Goal: Task Accomplishment & Management: Complete application form

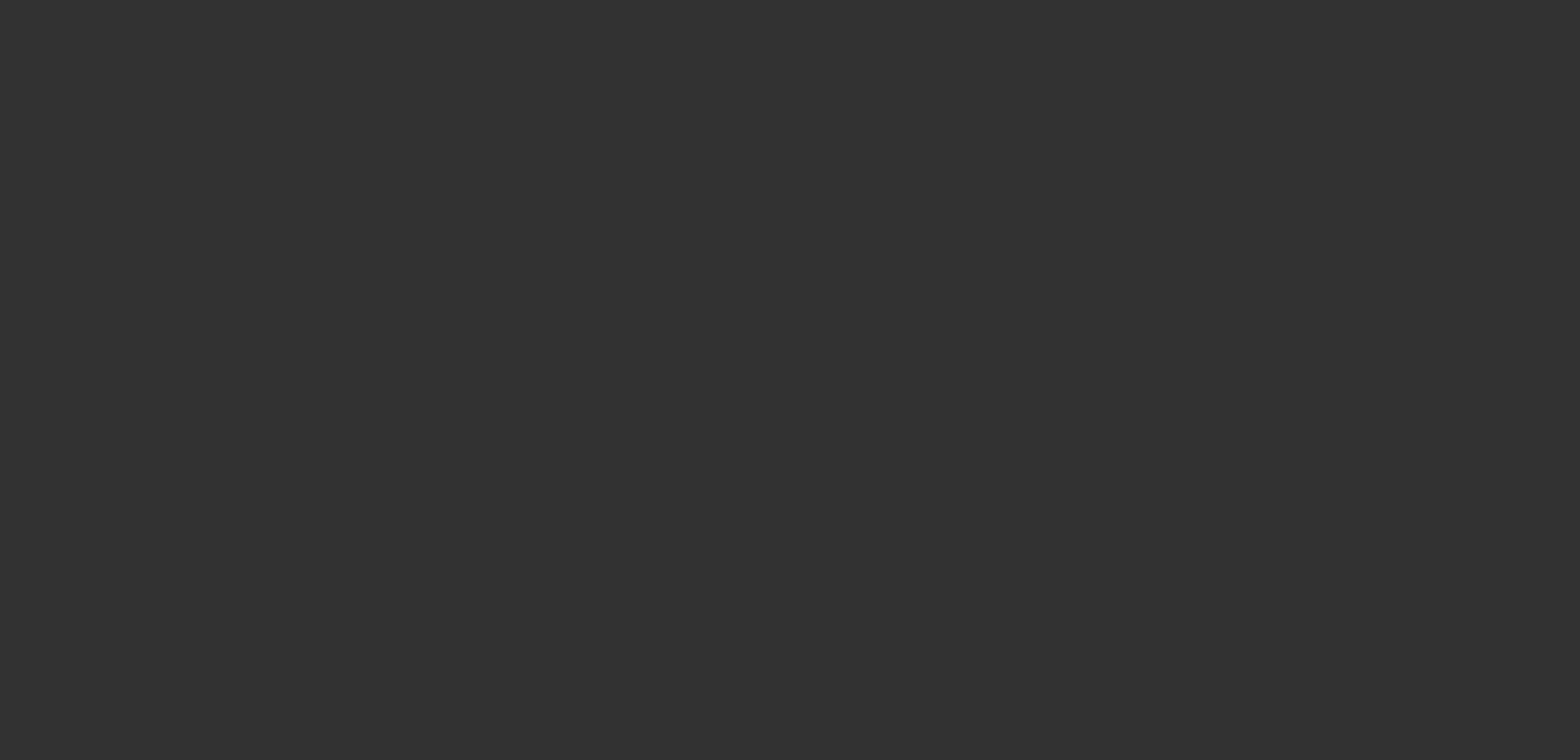
select select "3"
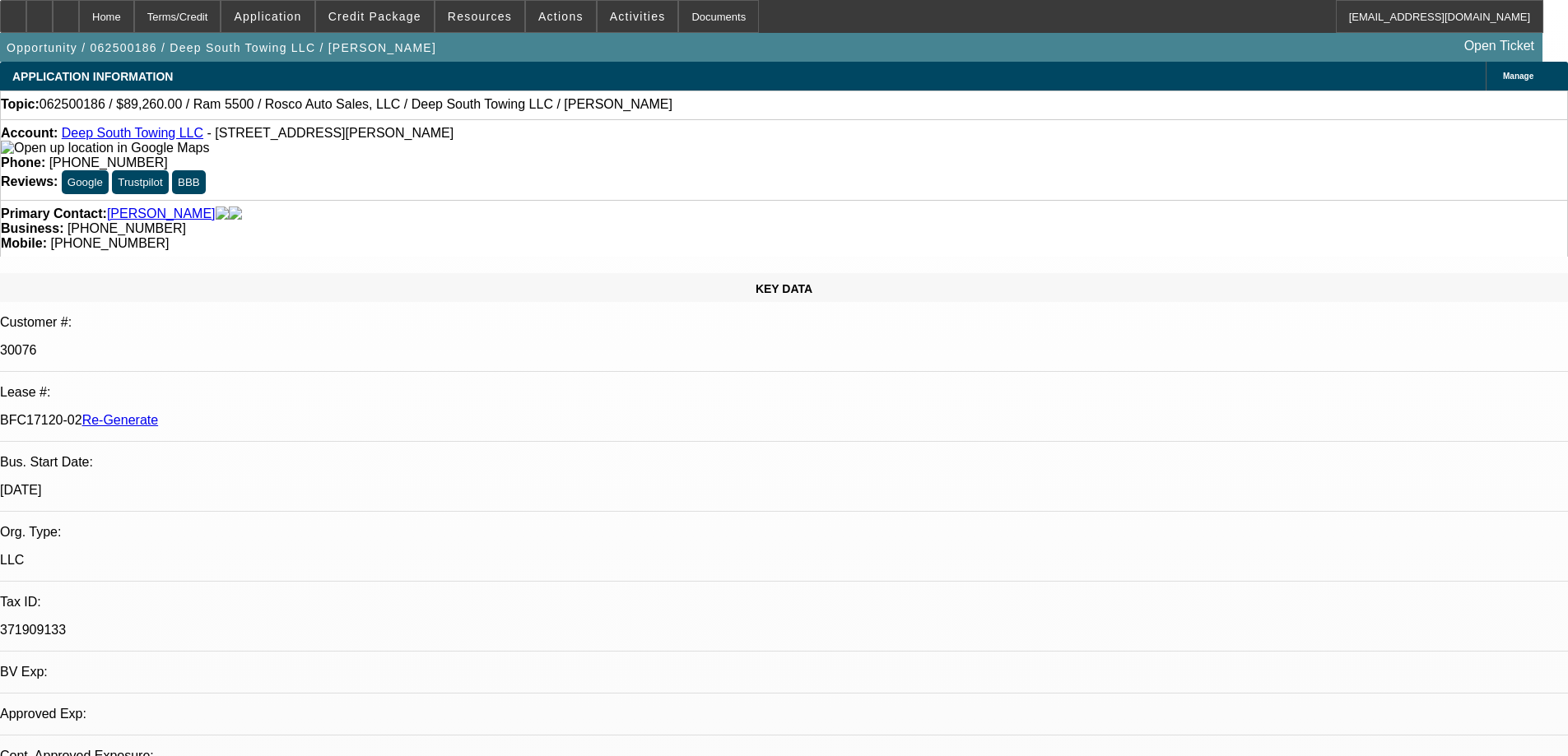
select select "0"
select select "2"
select select "0"
select select "6"
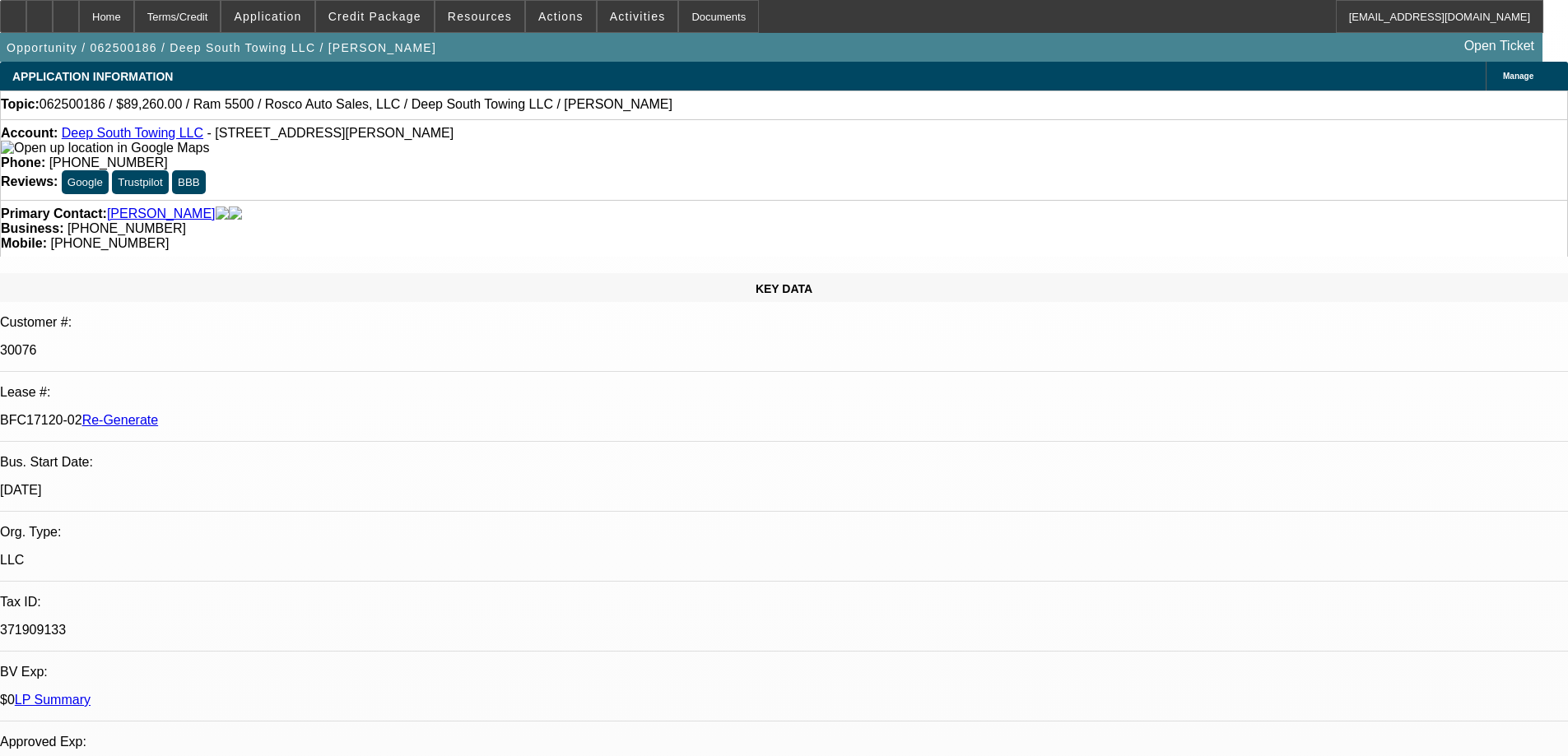
click at [387, 17] on span "Credit Package" at bounding box center [375, 16] width 93 height 13
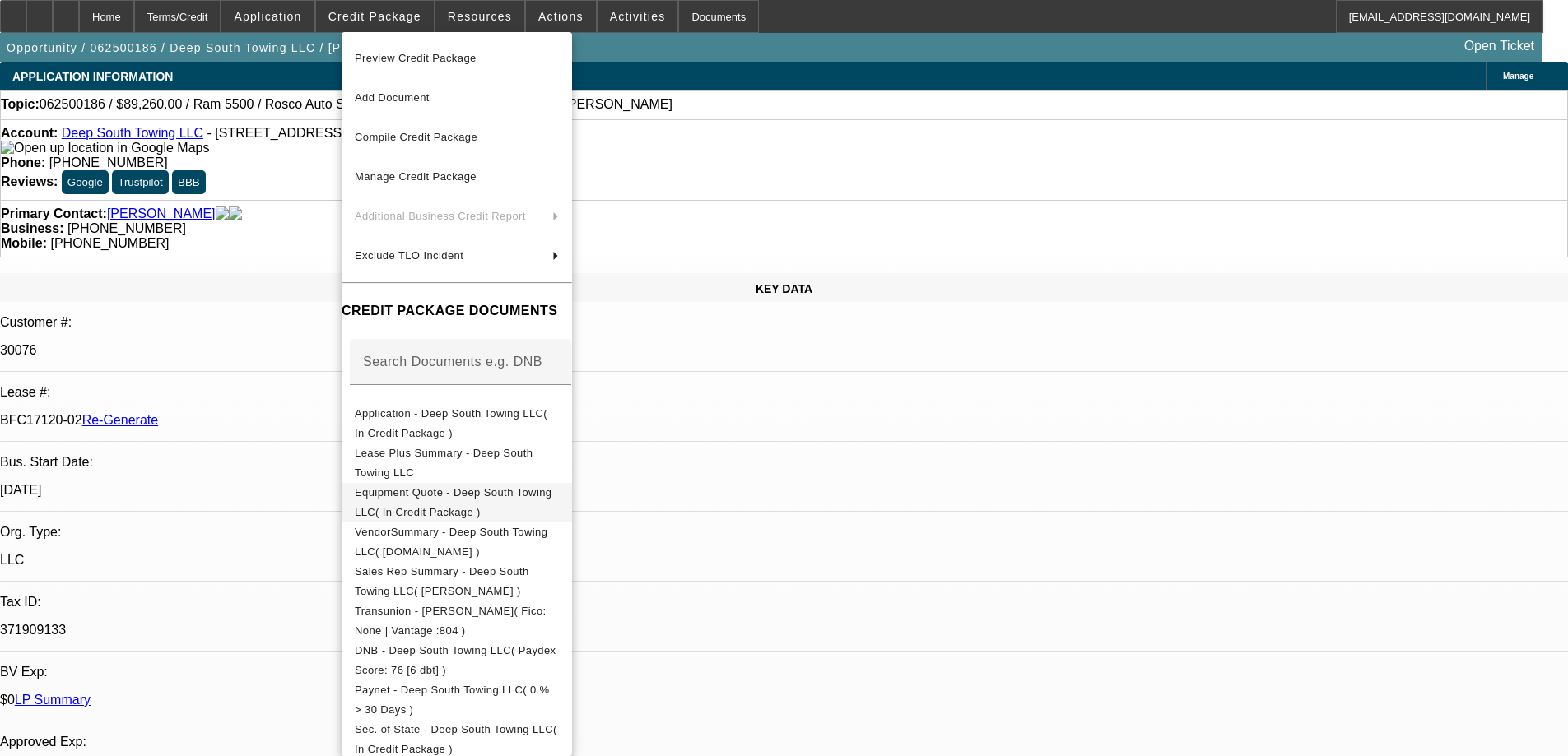
click at [414, 496] on span "Equipment Quote - Deep South Towing LLC( In Credit Package )" at bounding box center [453, 502] width 197 height 32
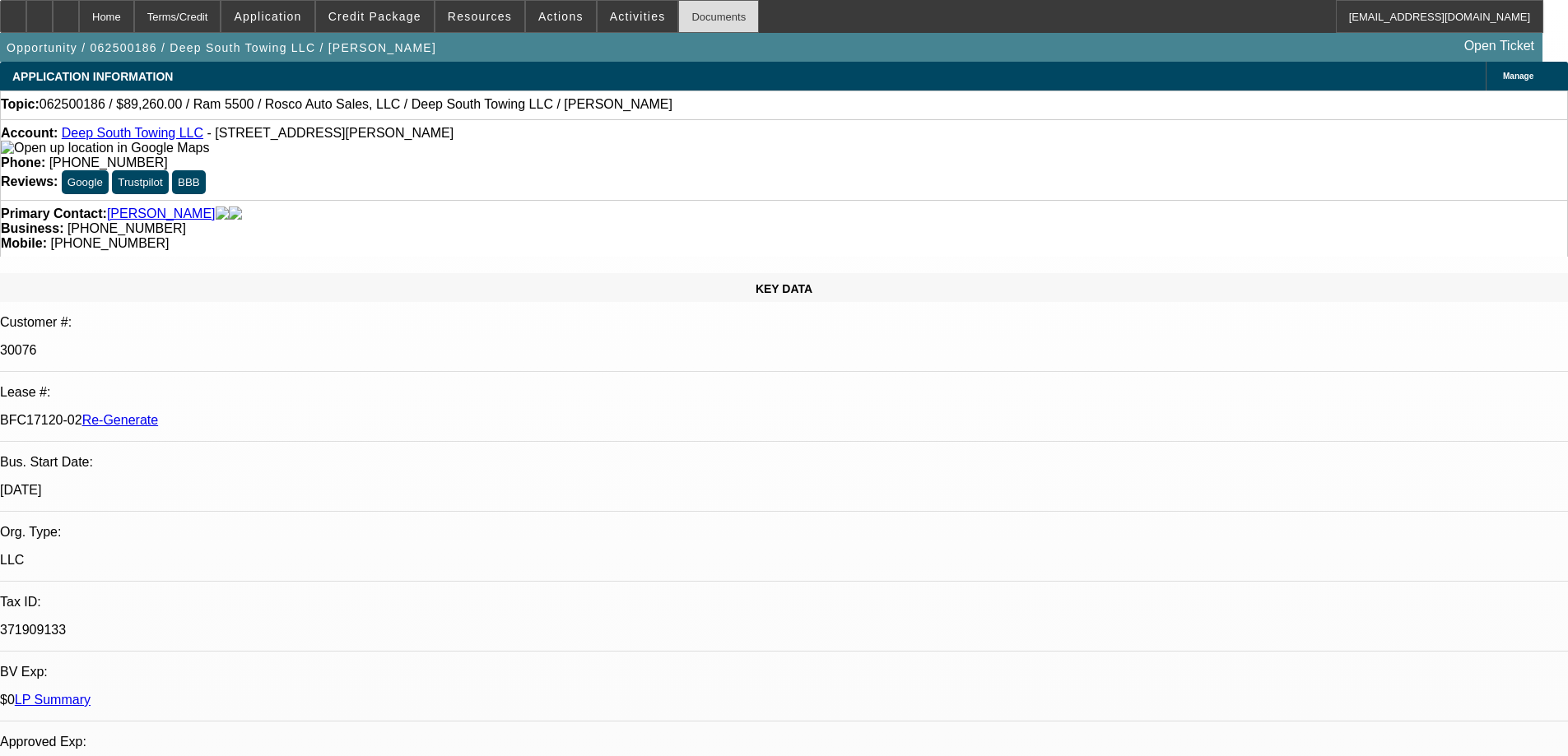
click at [679, 14] on div "Documents" at bounding box center [719, 17] width 80 height 33
click at [689, 22] on div "Documents" at bounding box center [719, 17] width 80 height 33
click at [558, 18] on span "Actions" at bounding box center [561, 16] width 45 height 13
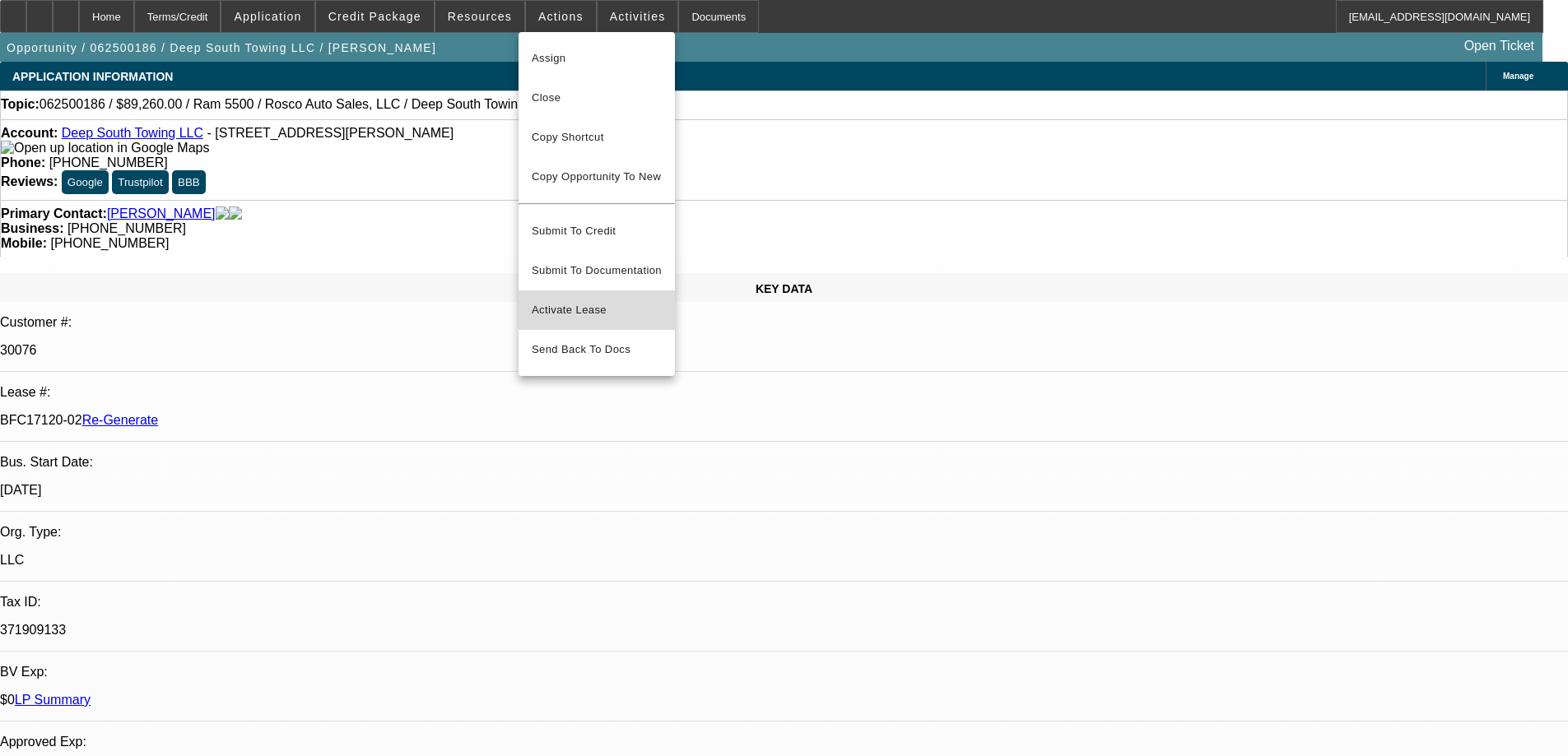
click at [553, 301] on span "Activate Lease" at bounding box center [596, 310] width 130 height 20
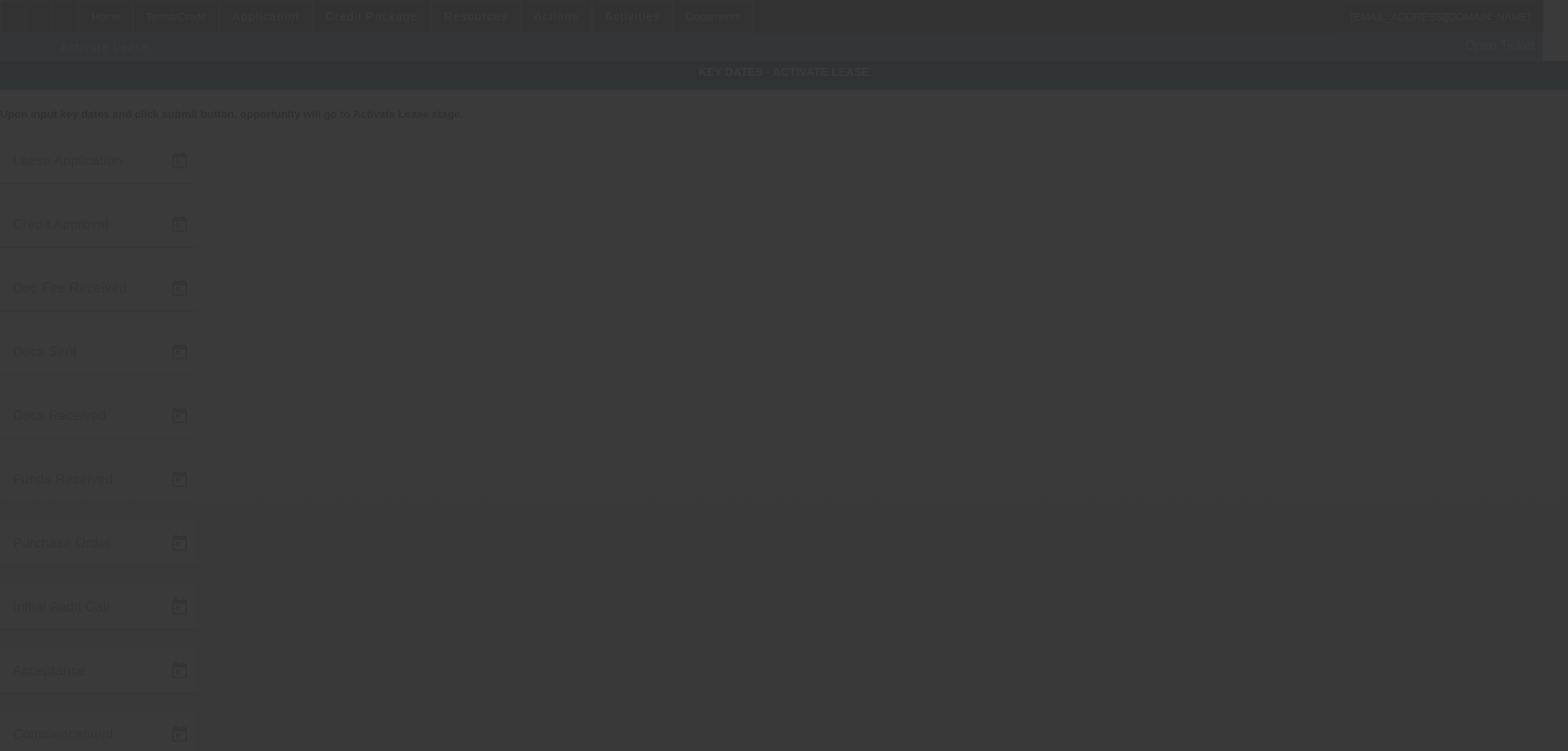
type input "[DATE]"
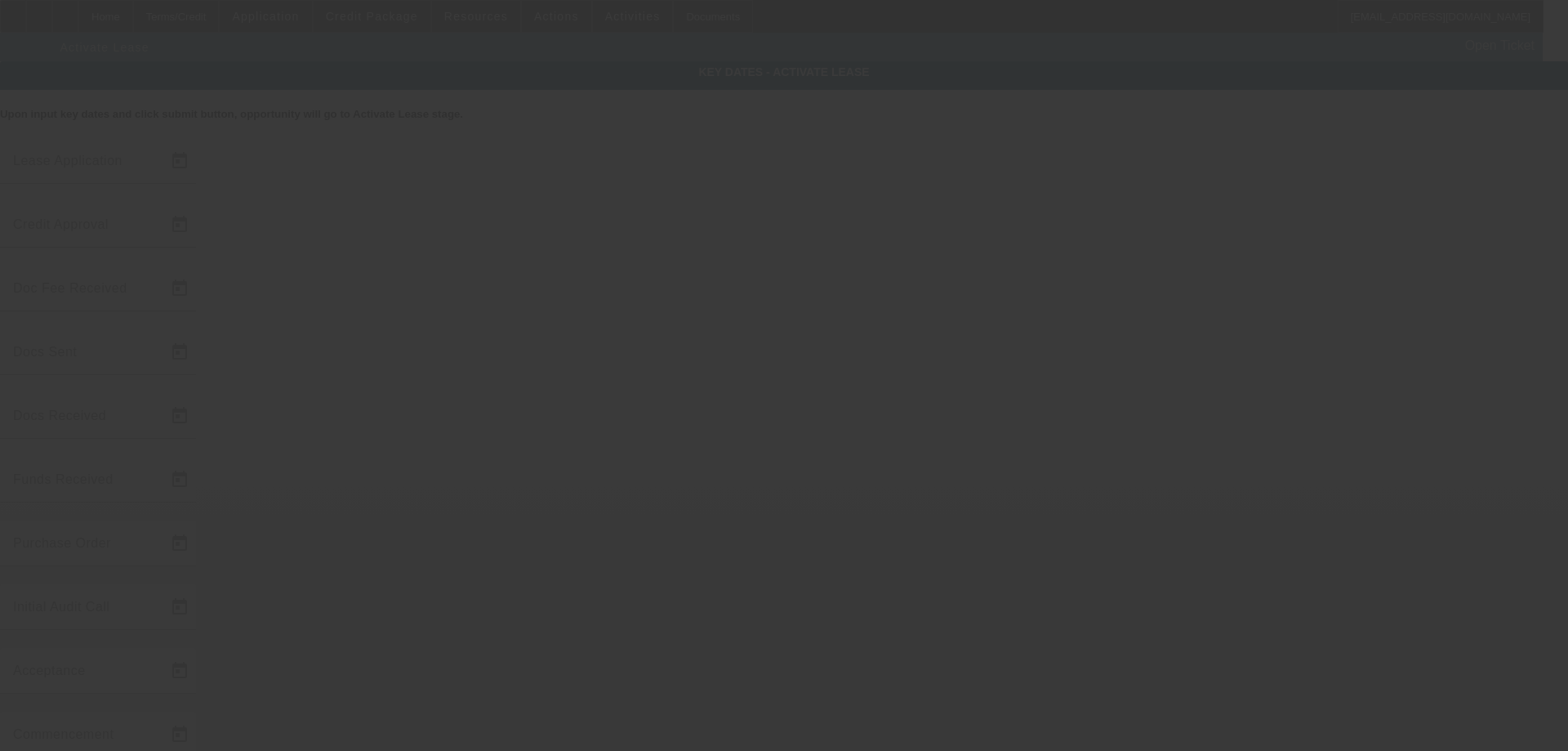
type input "[DATE]"
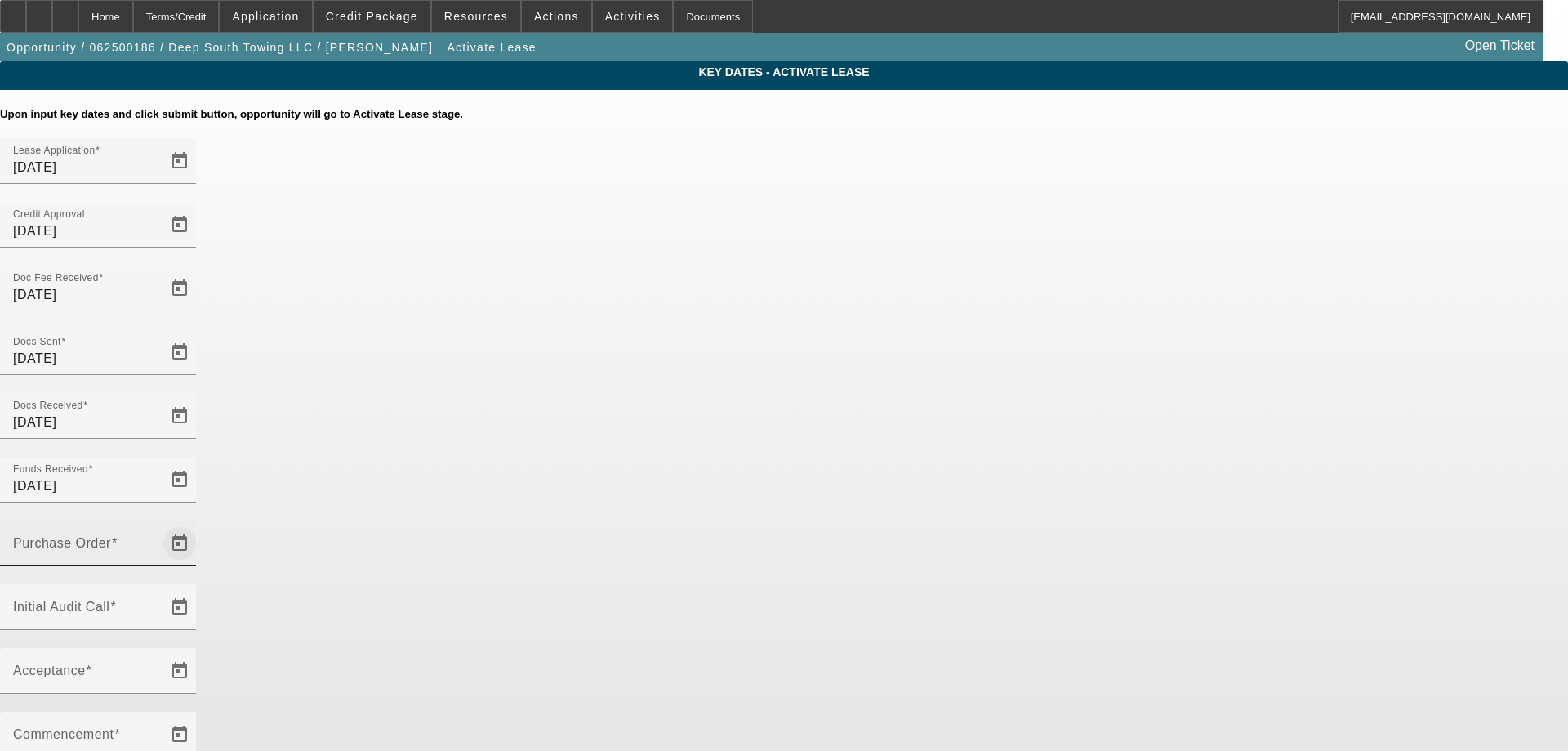
click at [200, 524] on span "Open calendar" at bounding box center [180, 543] width 39 height 39
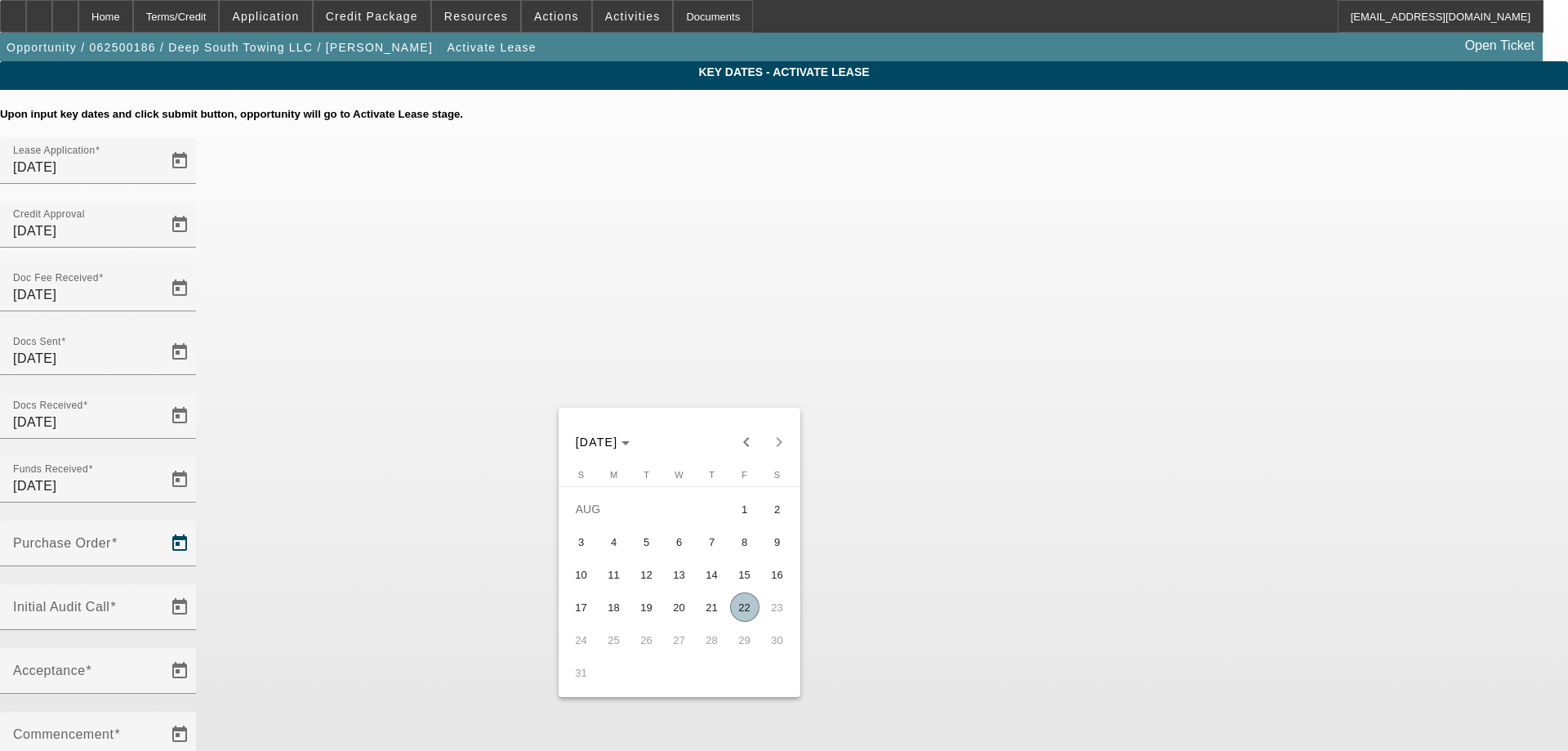
click at [736, 603] on span "22" at bounding box center [745, 607] width 30 height 30
type input "[DATE]"
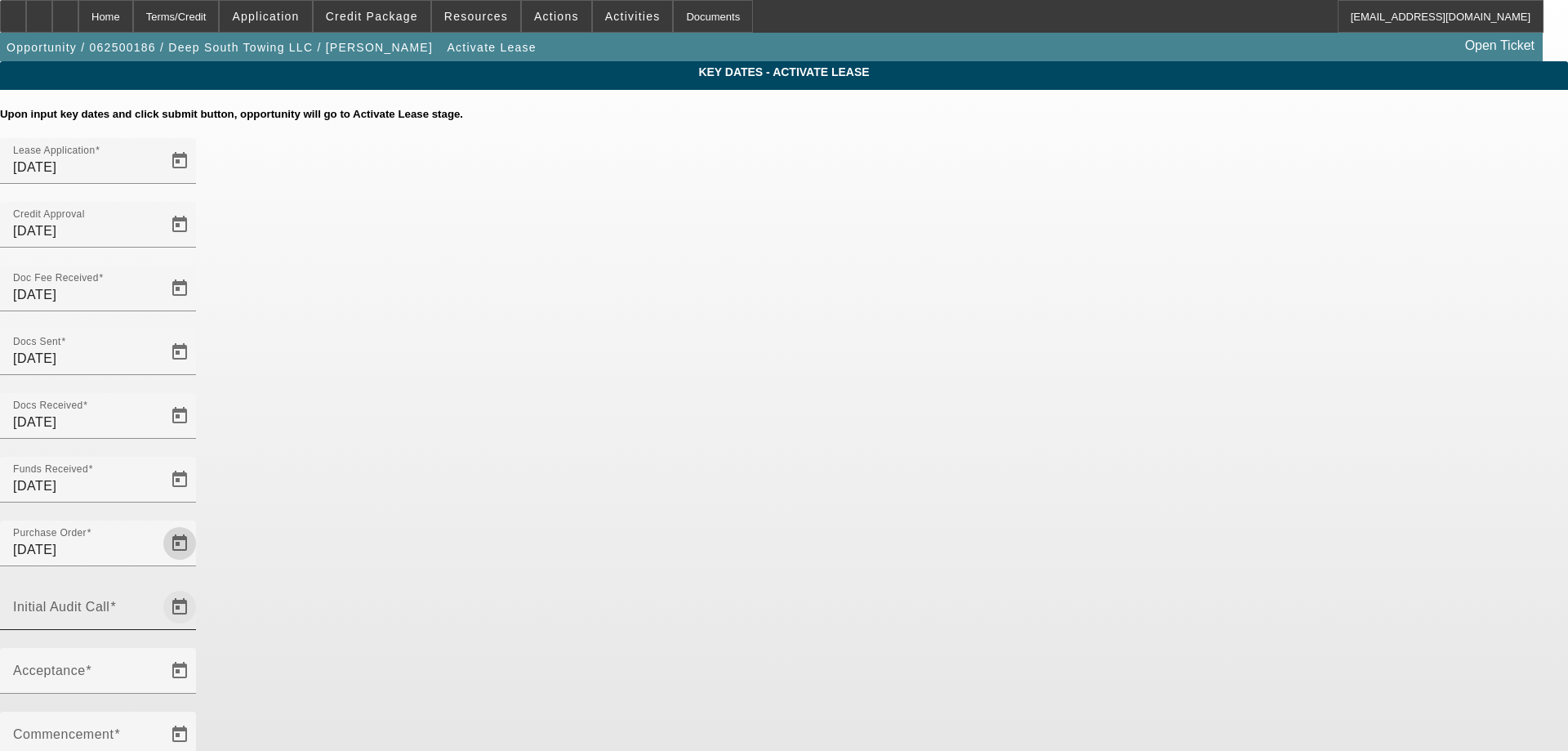
click at [200, 588] on span "Open calendar" at bounding box center [180, 607] width 39 height 39
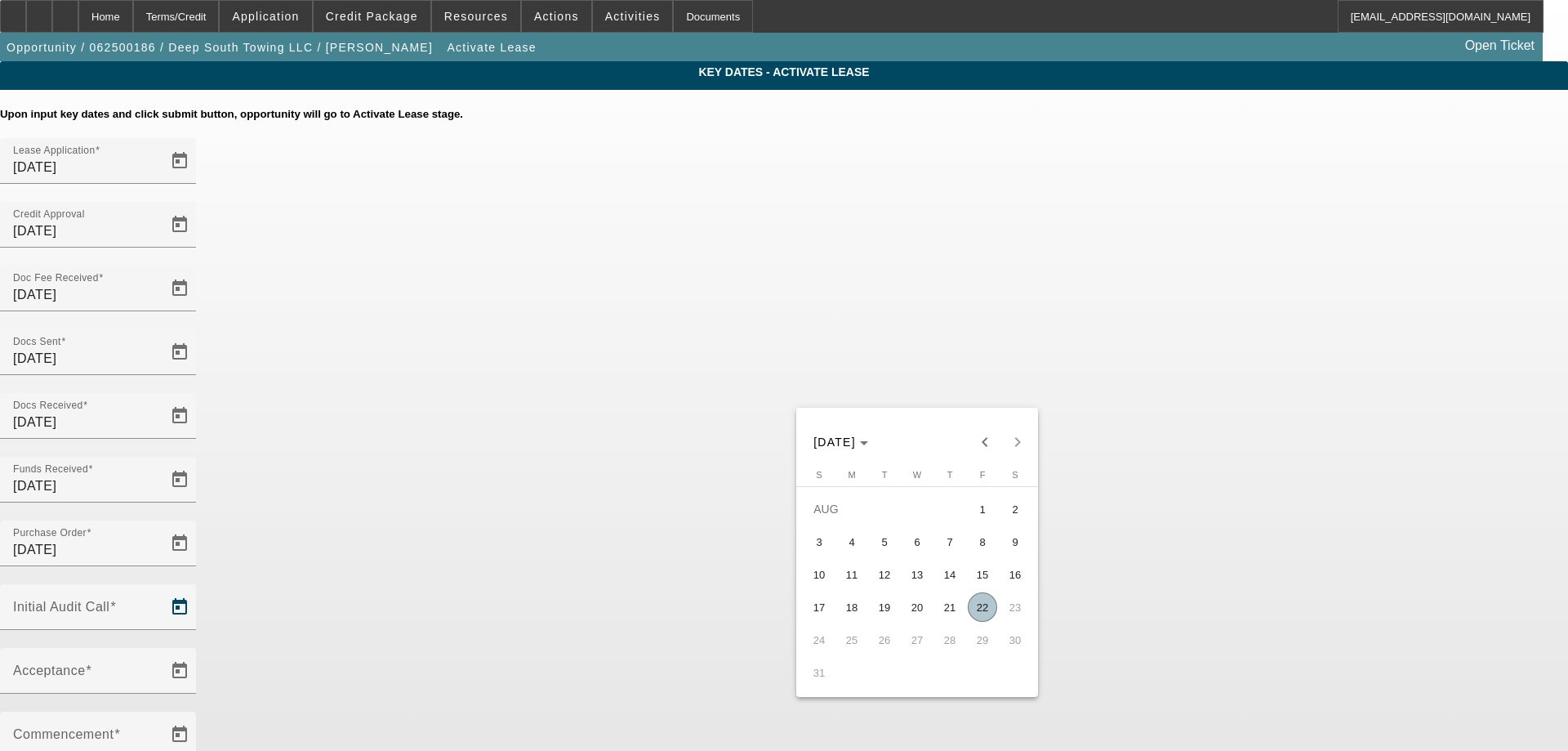
click at [979, 606] on span "22" at bounding box center [982, 607] width 30 height 30
type input "[DATE]"
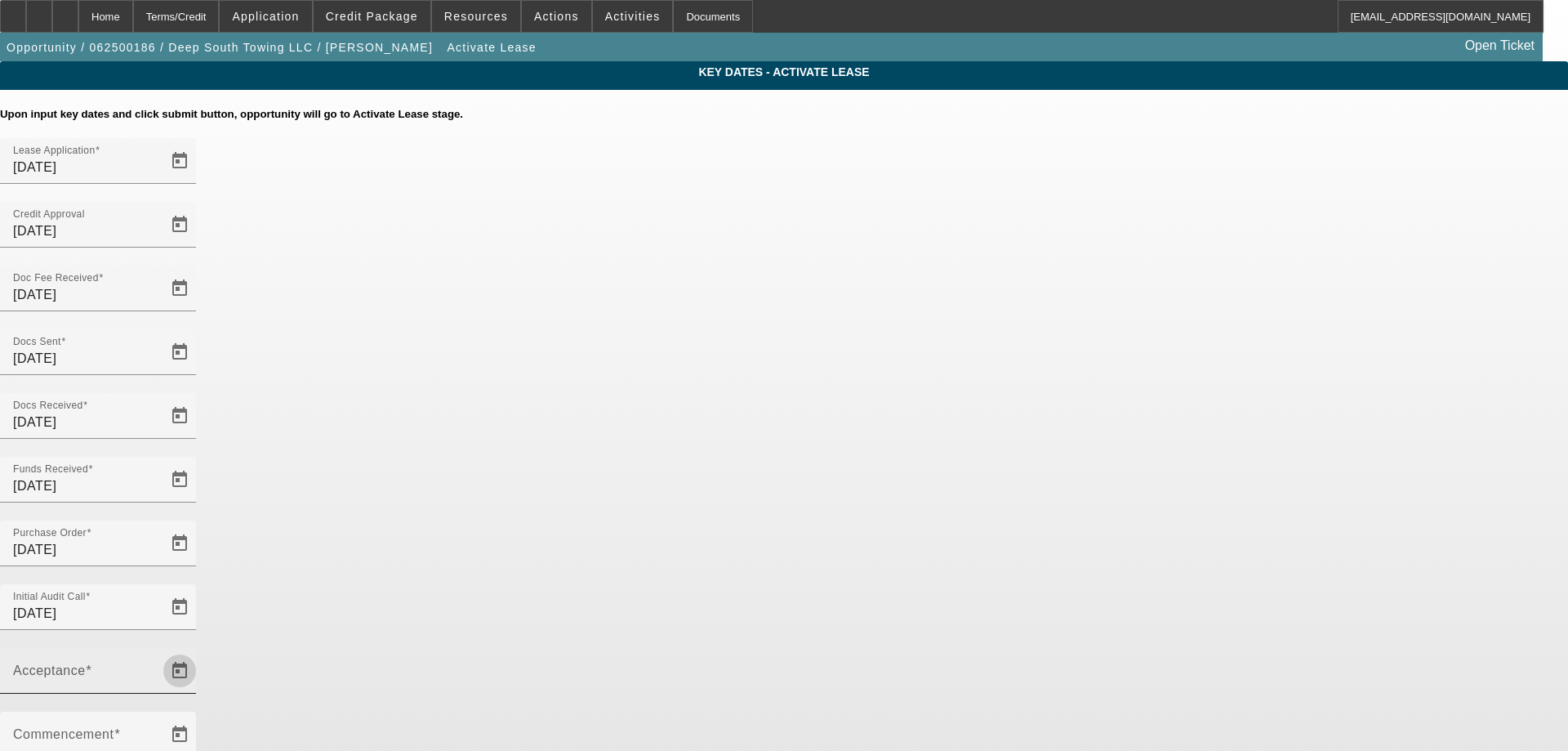
click at [200, 651] on span "Open calendar" at bounding box center [180, 670] width 39 height 39
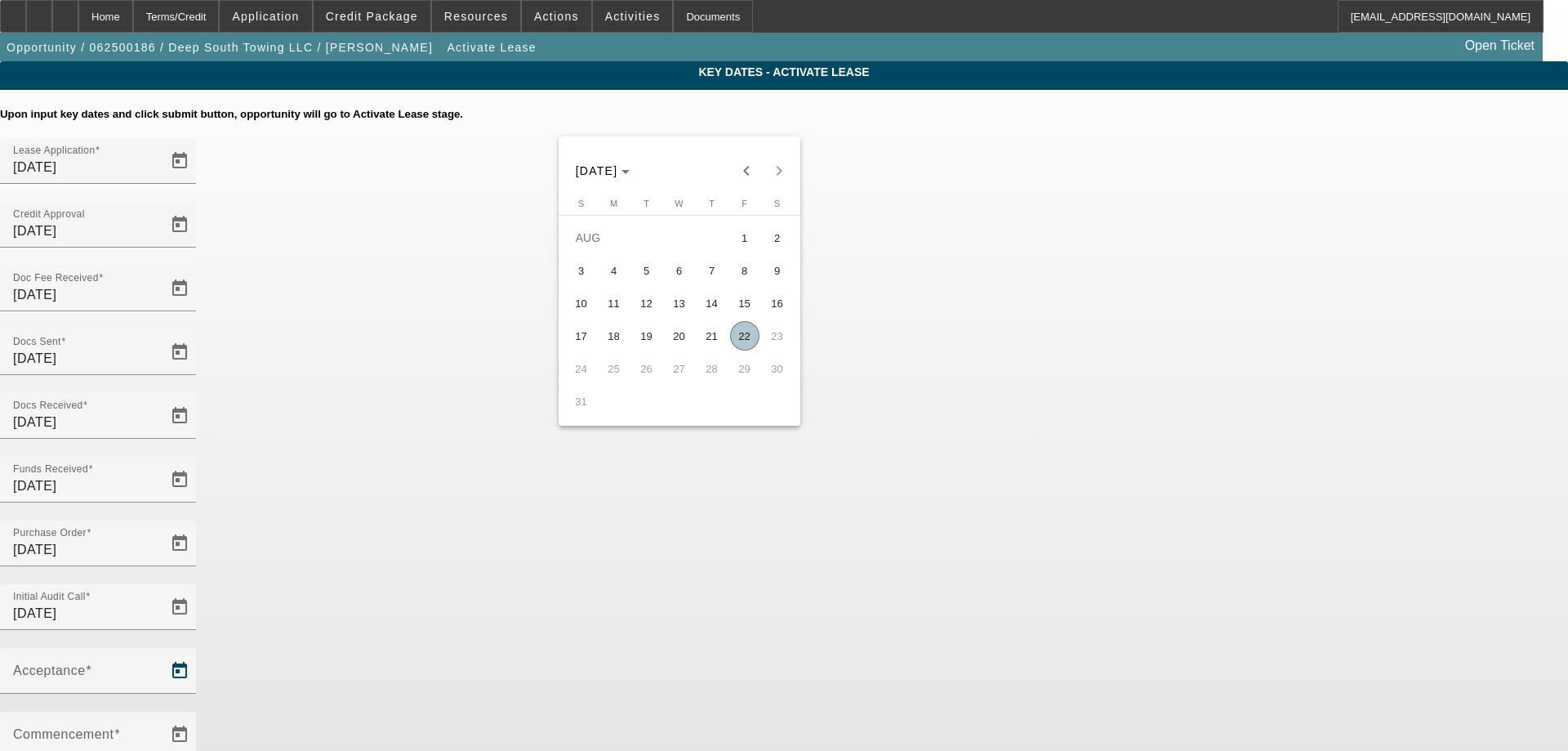
click at [744, 351] on span "22" at bounding box center [745, 336] width 30 height 30
type input "[DATE]"
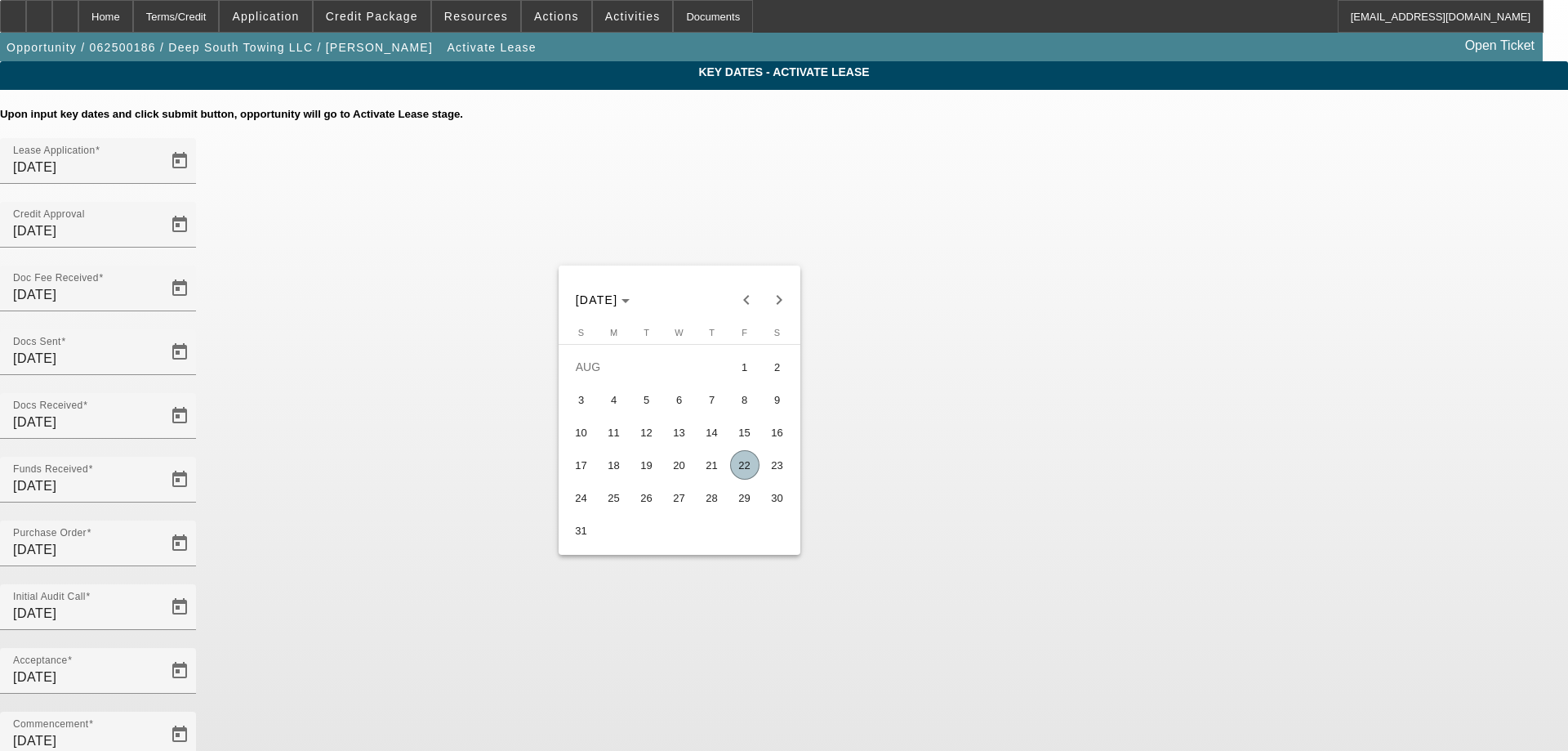
click at [612, 505] on span "25" at bounding box center [614, 497] width 30 height 30
type input "[DATE]"
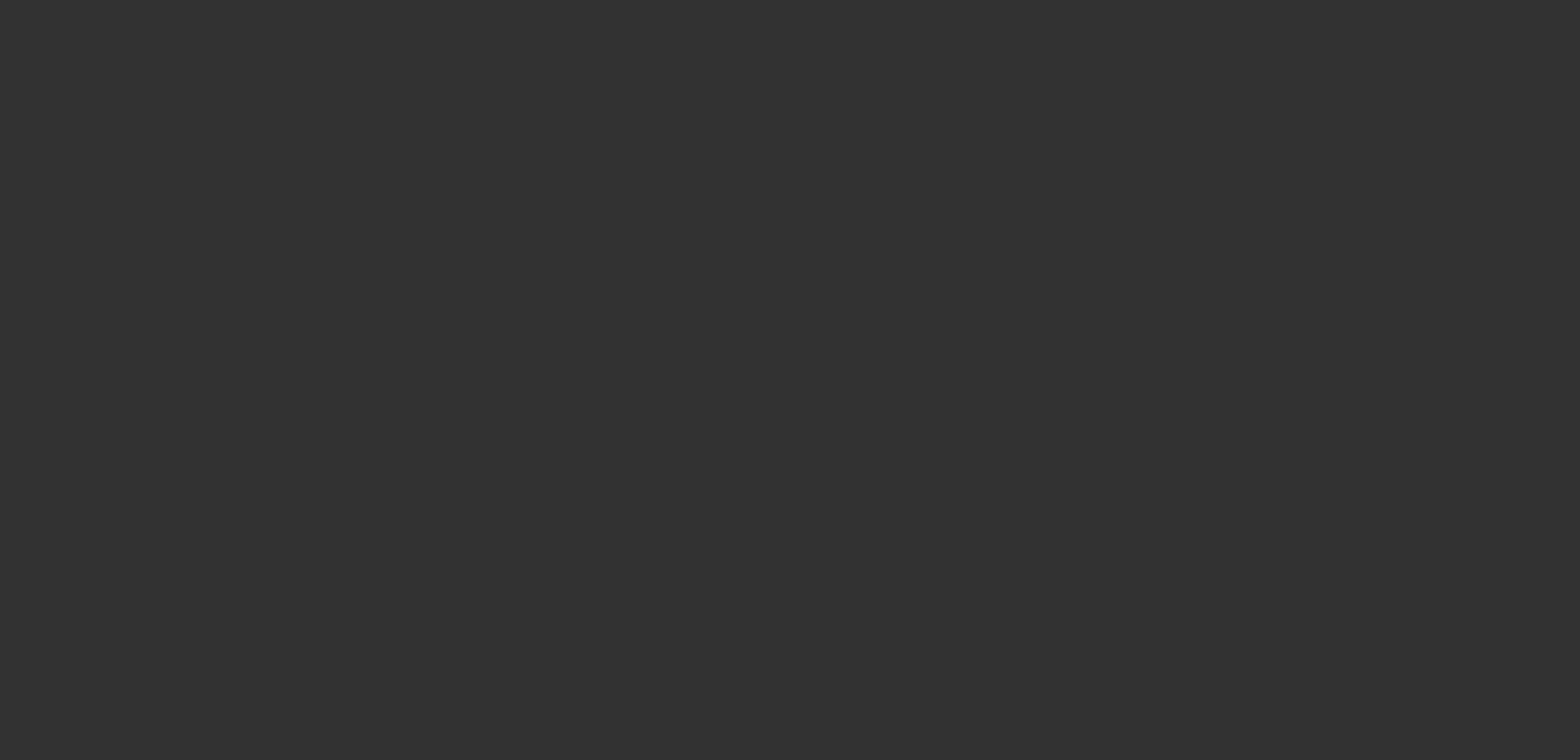
select select "4"
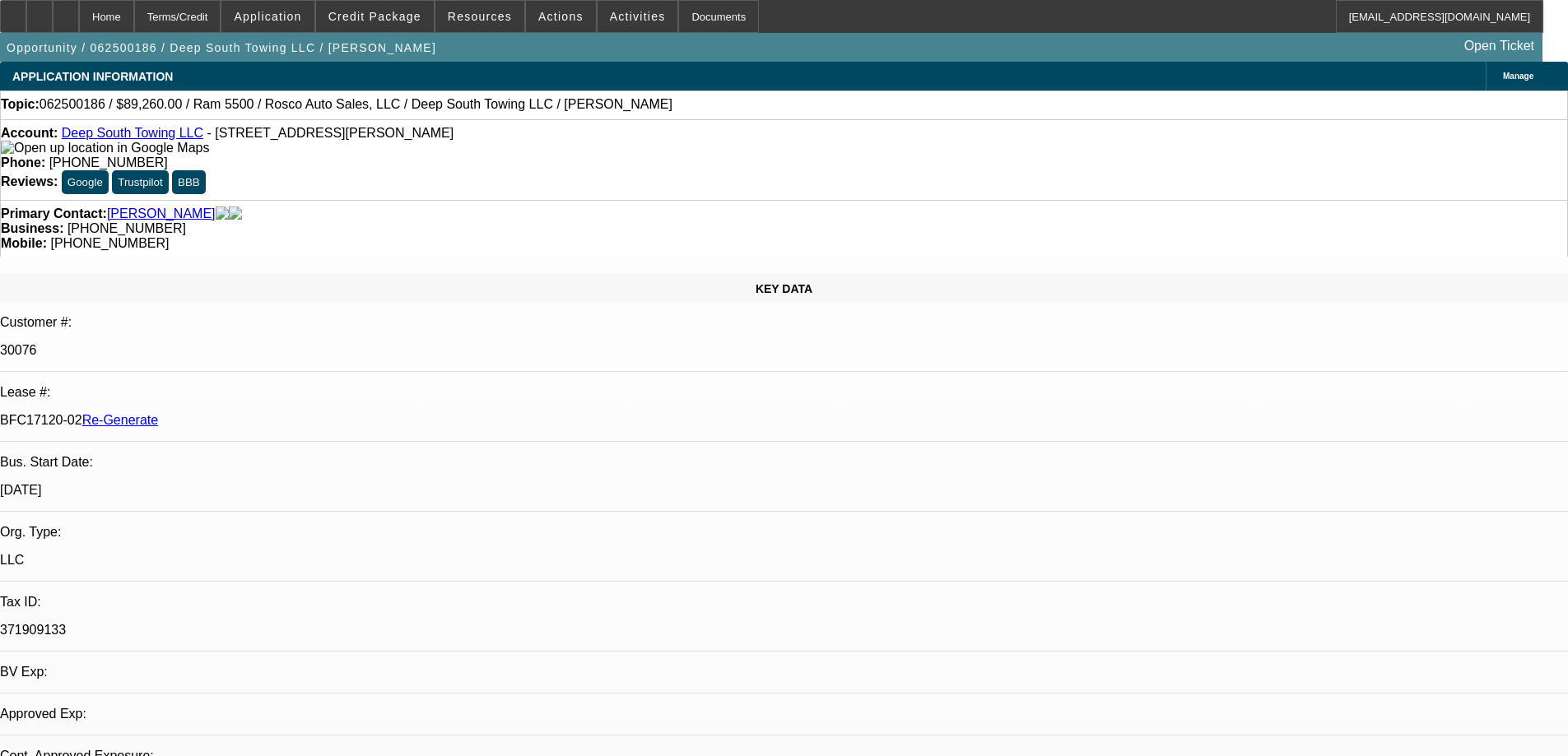
select select "0"
select select "2"
select select "0"
select select "6"
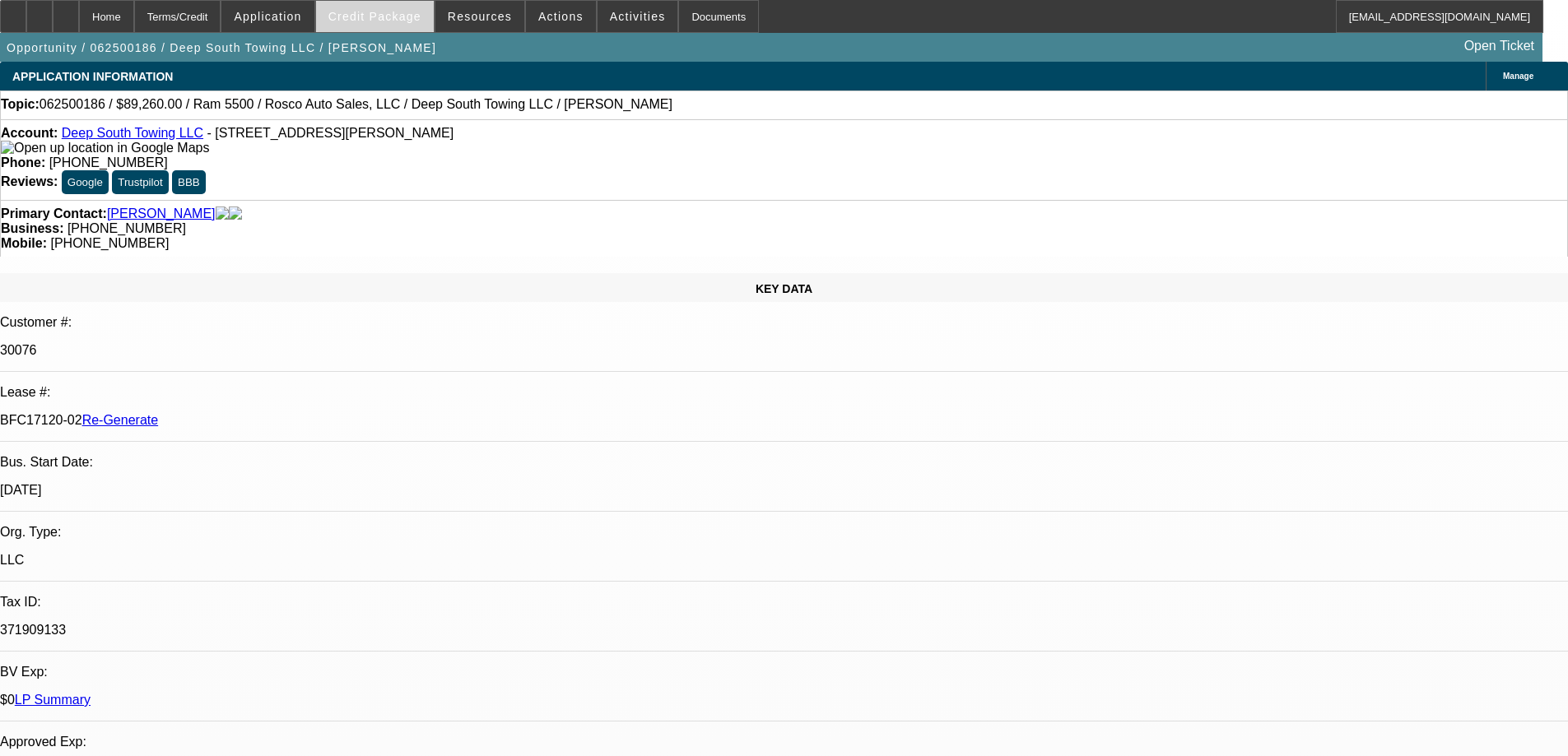
click at [395, 14] on span "Credit Package" at bounding box center [375, 16] width 93 height 13
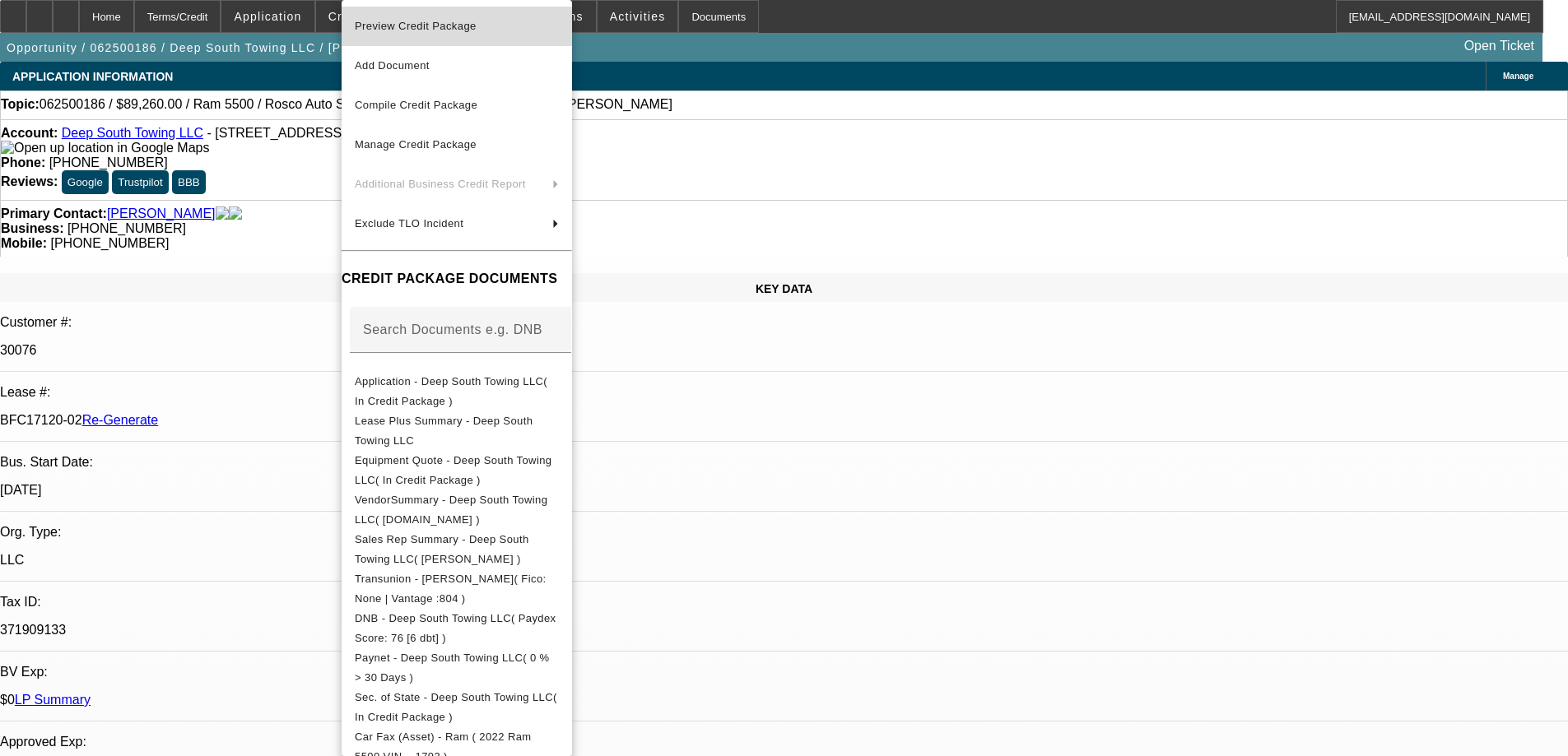
click at [424, 21] on span "Preview Credit Package" at bounding box center [415, 26] width 122 height 12
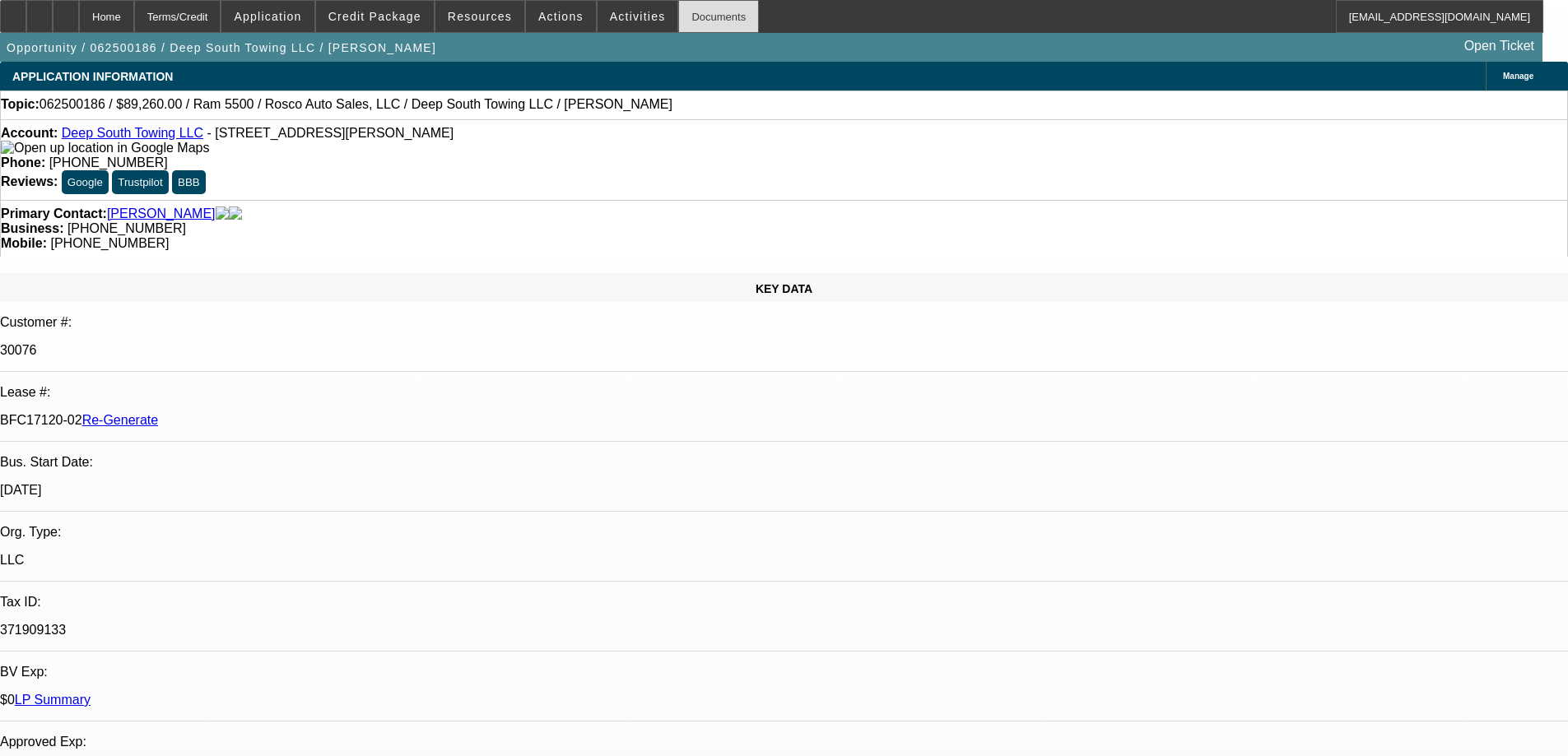
click at [693, 21] on div "Documents" at bounding box center [719, 17] width 80 height 33
click at [408, 17] on span "Credit Package" at bounding box center [375, 16] width 93 height 13
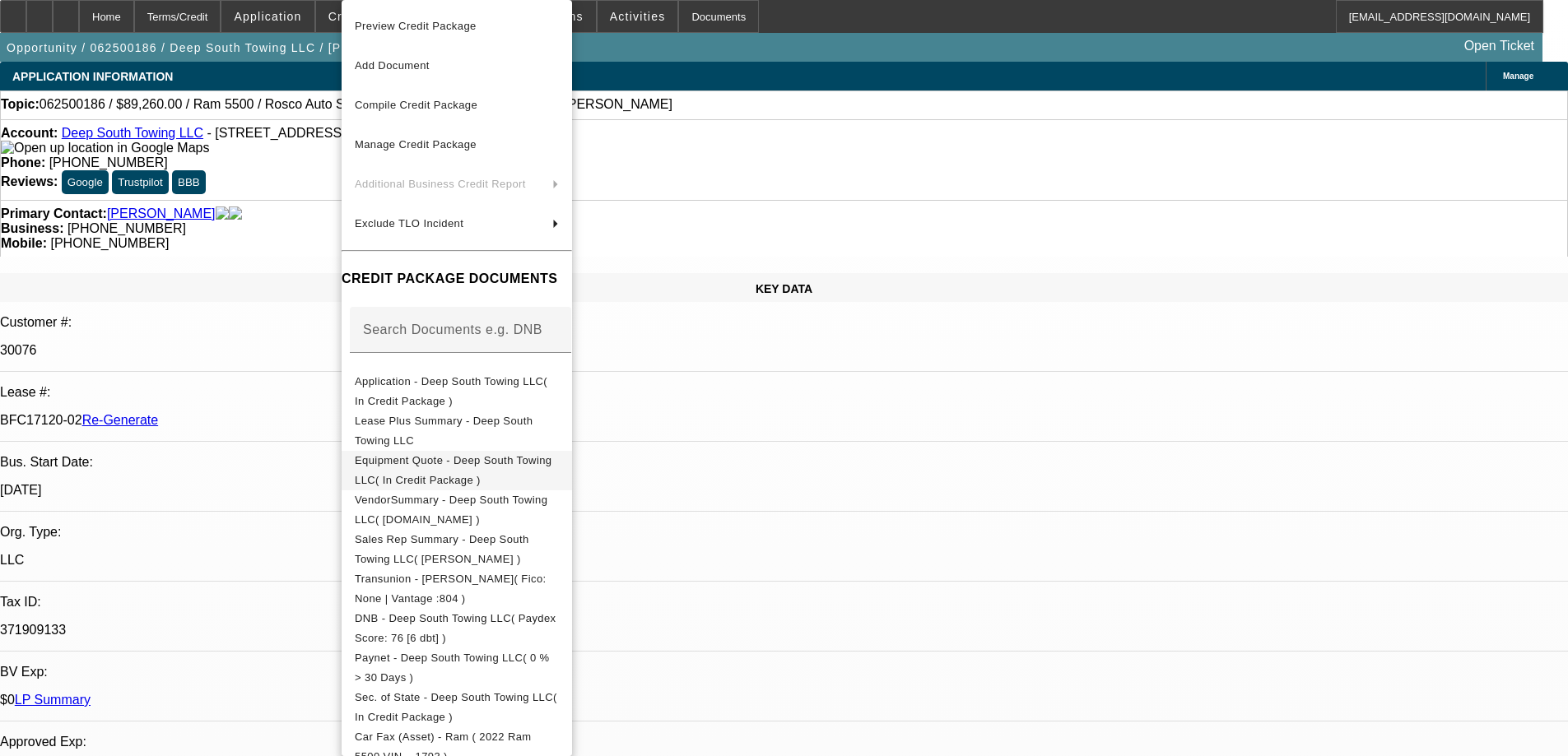
click at [429, 470] on span "Equipment Quote - Deep South Towing LLC( In Credit Package )" at bounding box center [453, 470] width 197 height 32
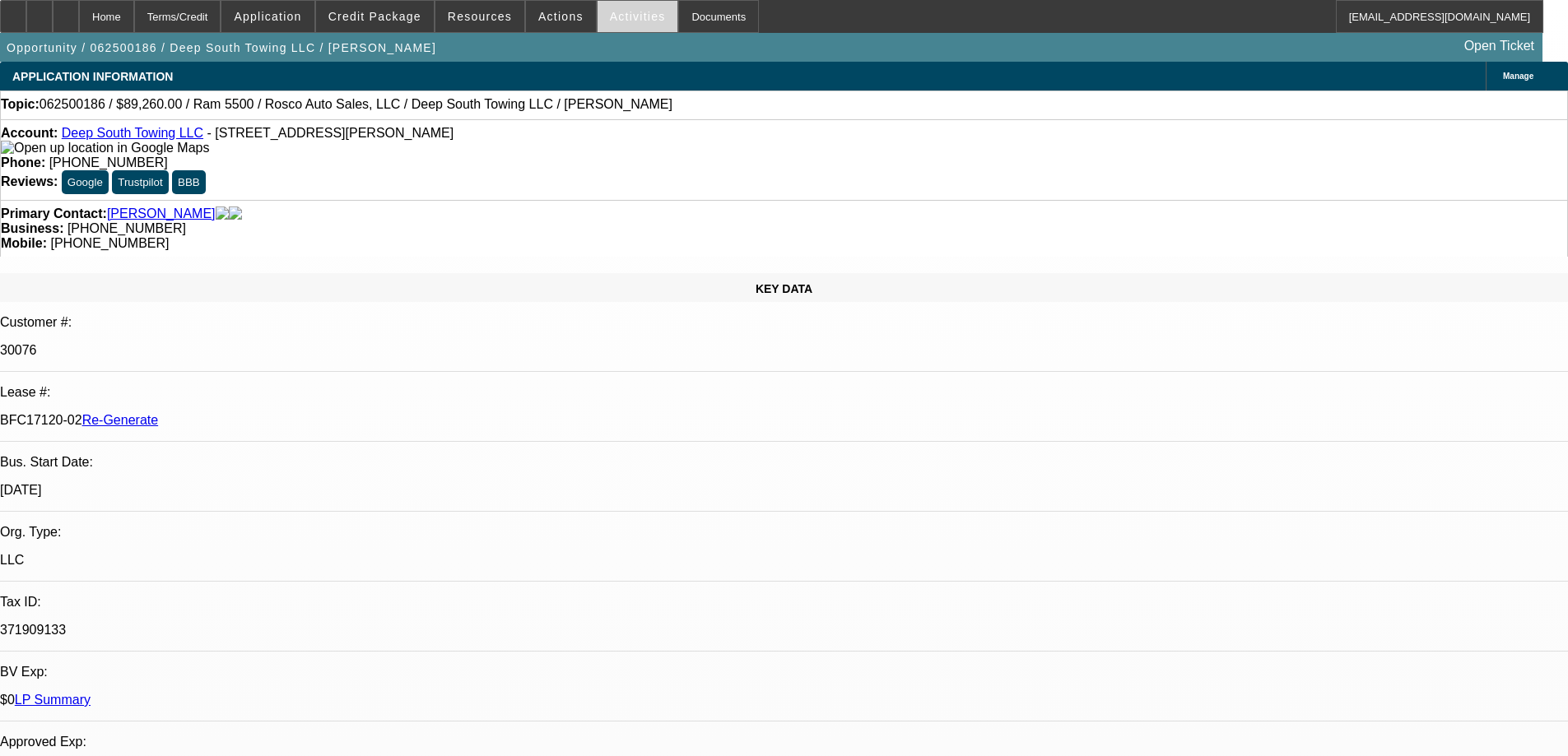
click at [636, 15] on span at bounding box center [638, 16] width 80 height 39
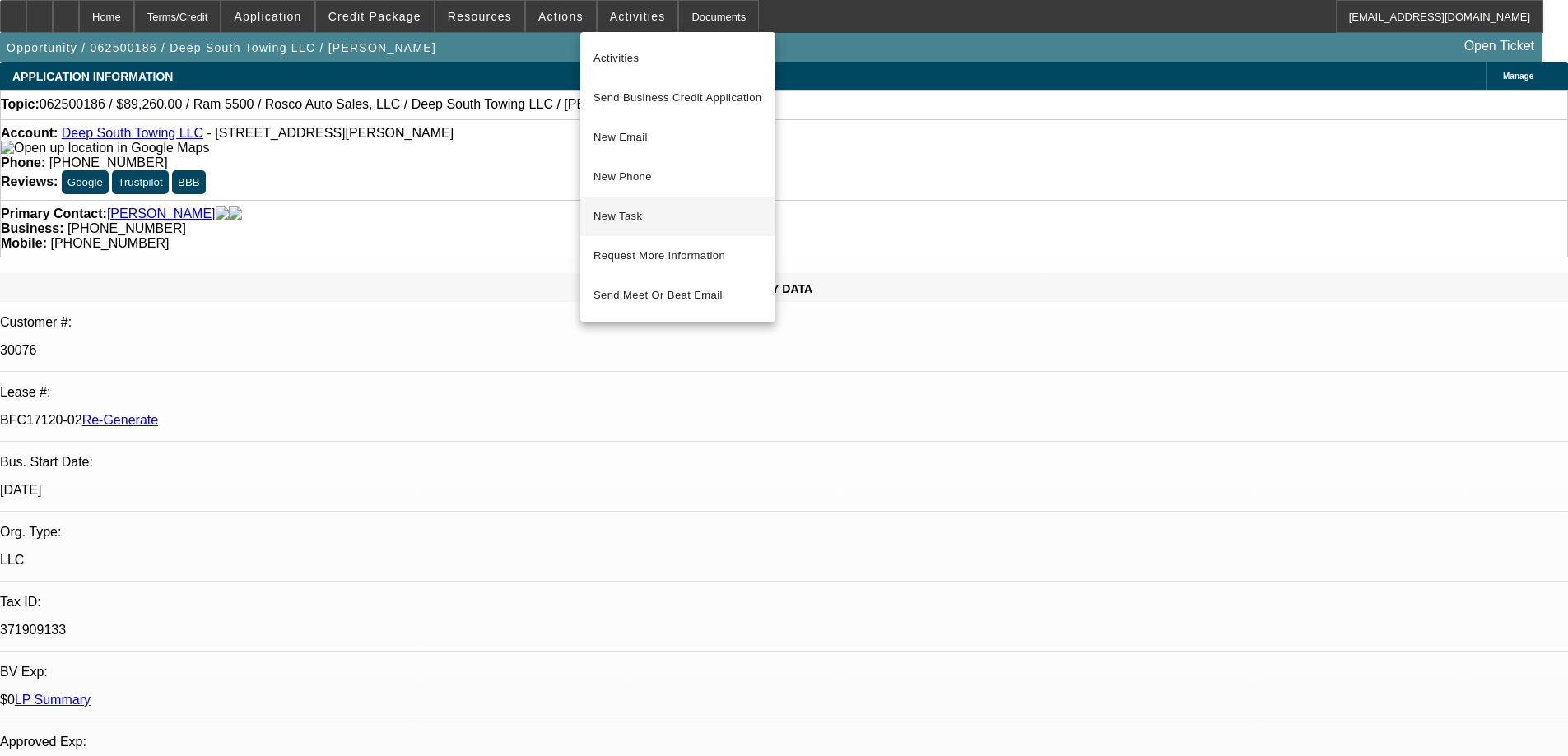
click at [648, 218] on span "New Task" at bounding box center [678, 216] width 169 height 20
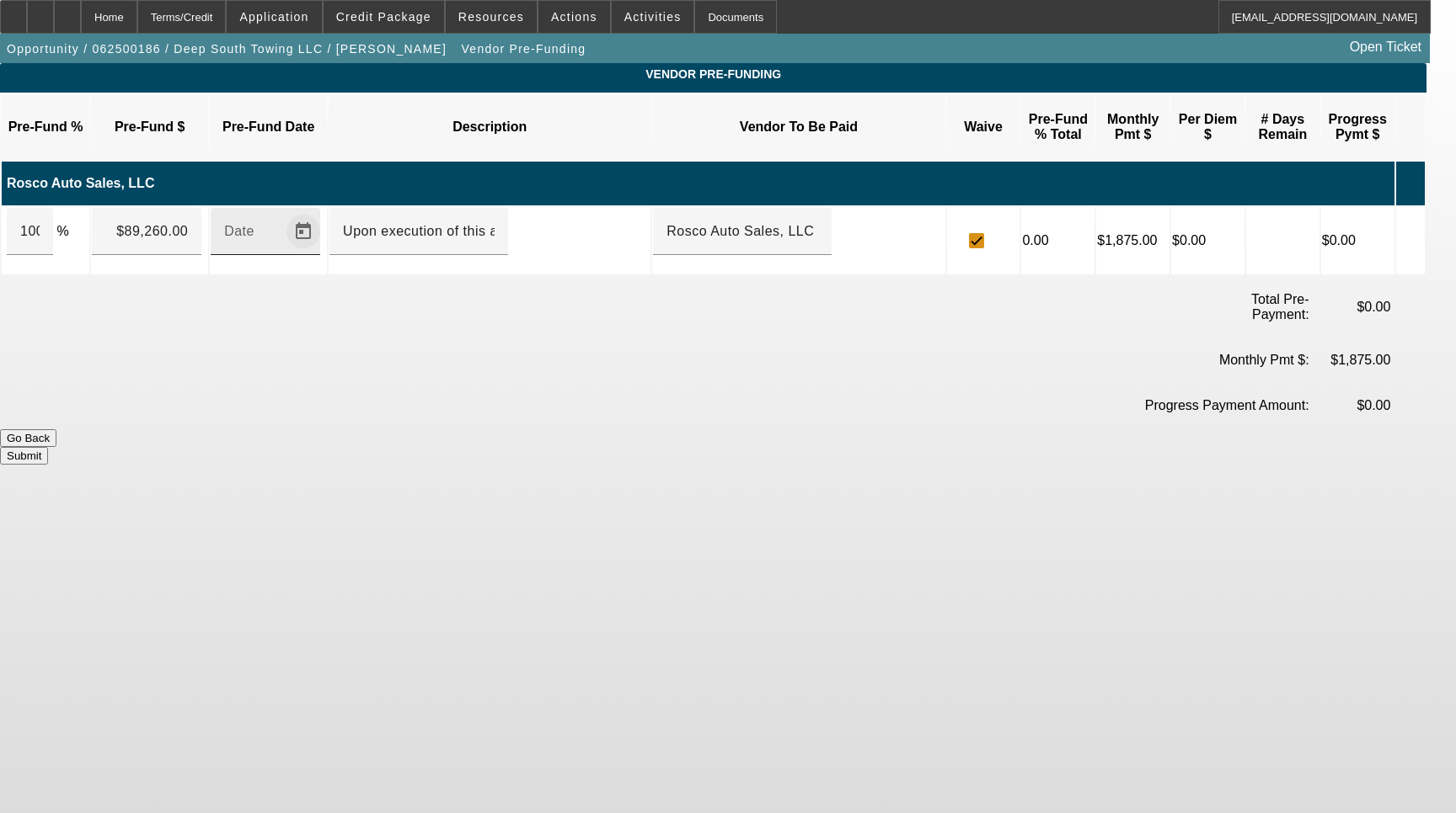
click at [323, 218] on span "Open calendar" at bounding box center [302, 231] width 40 height 40
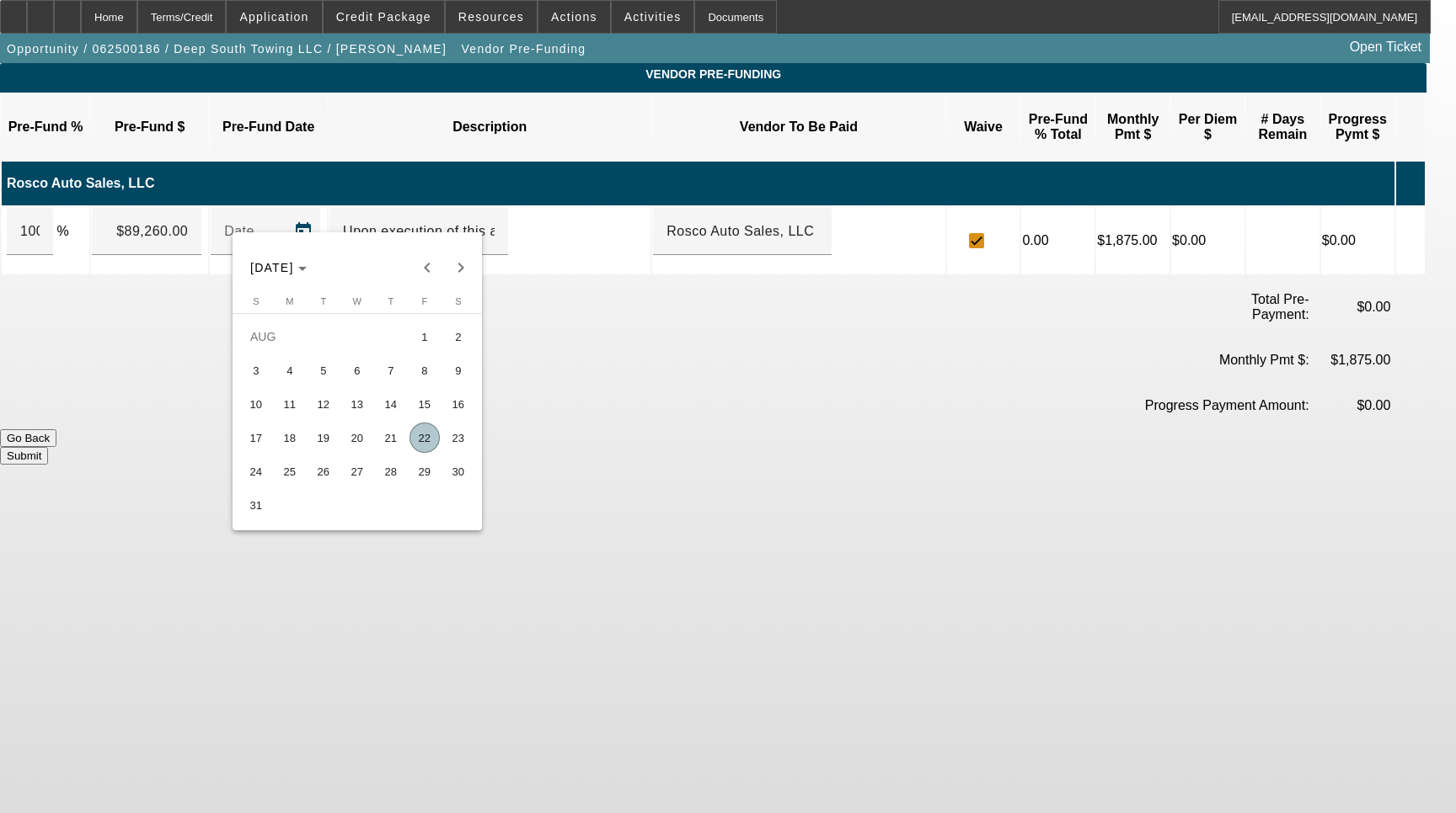
click at [421, 438] on span "22" at bounding box center [424, 438] width 30 height 30
type input "[DATE]"
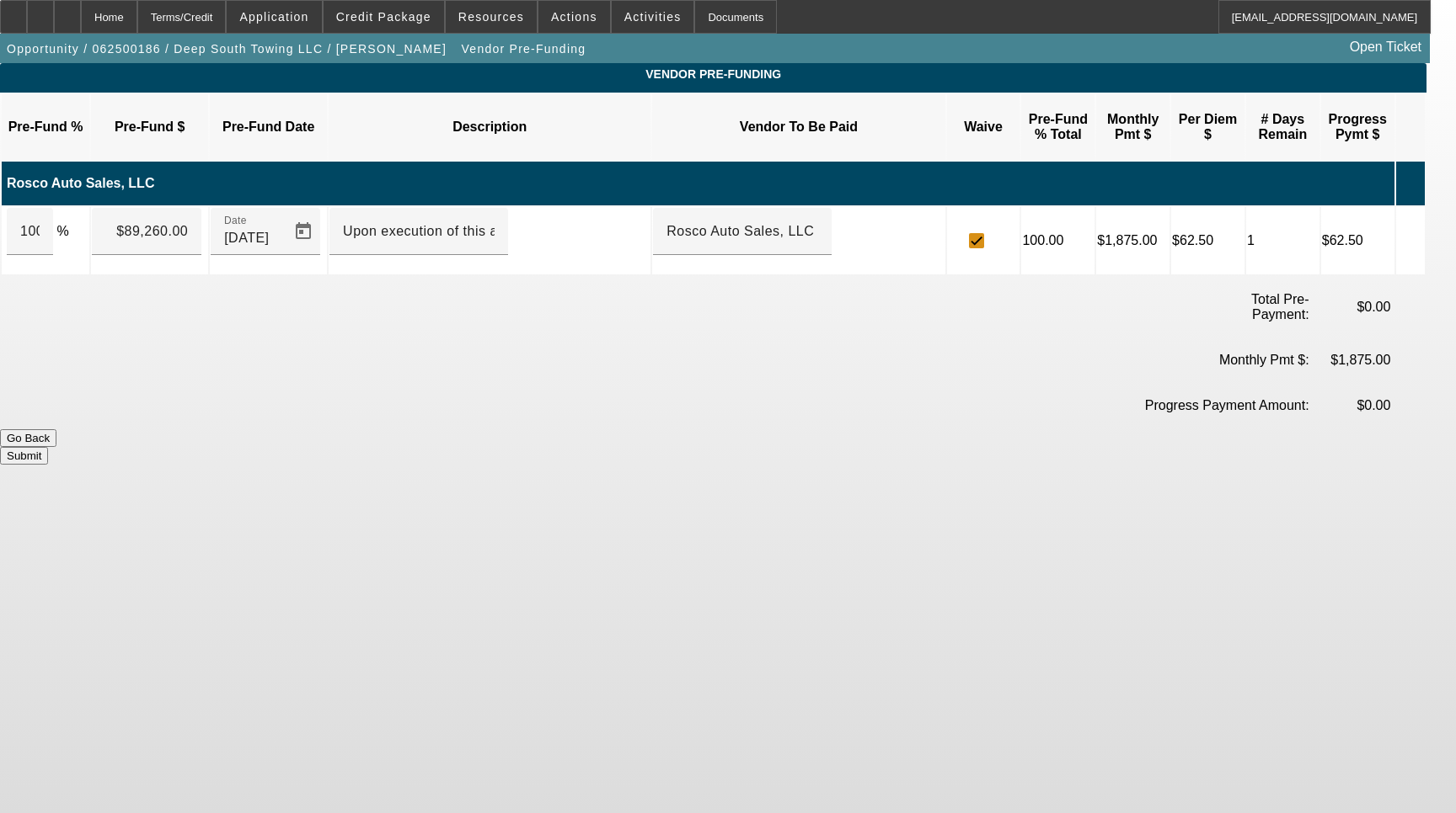
click at [48, 447] on button "Submit" at bounding box center [24, 456] width 48 height 18
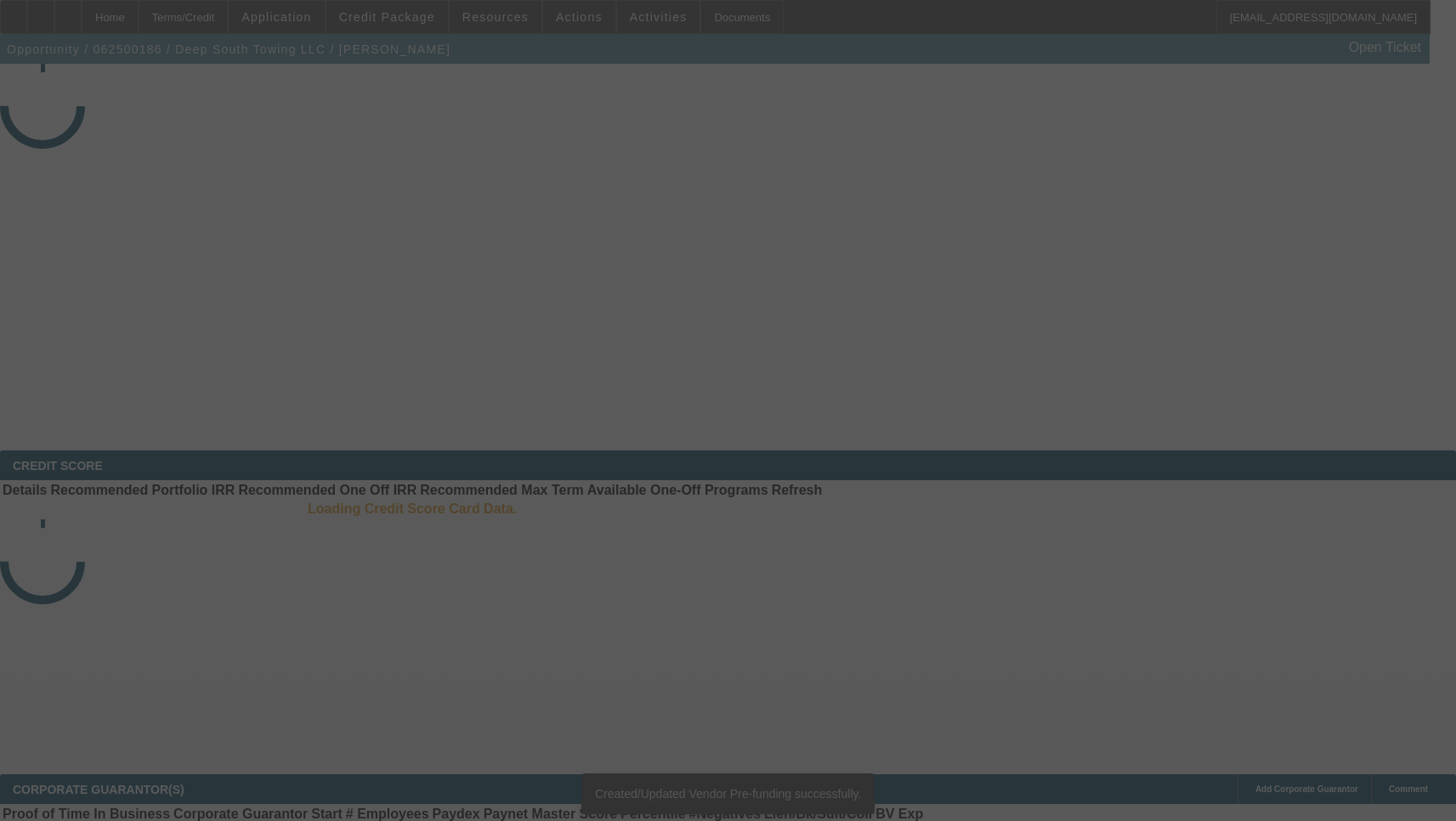
select select "4"
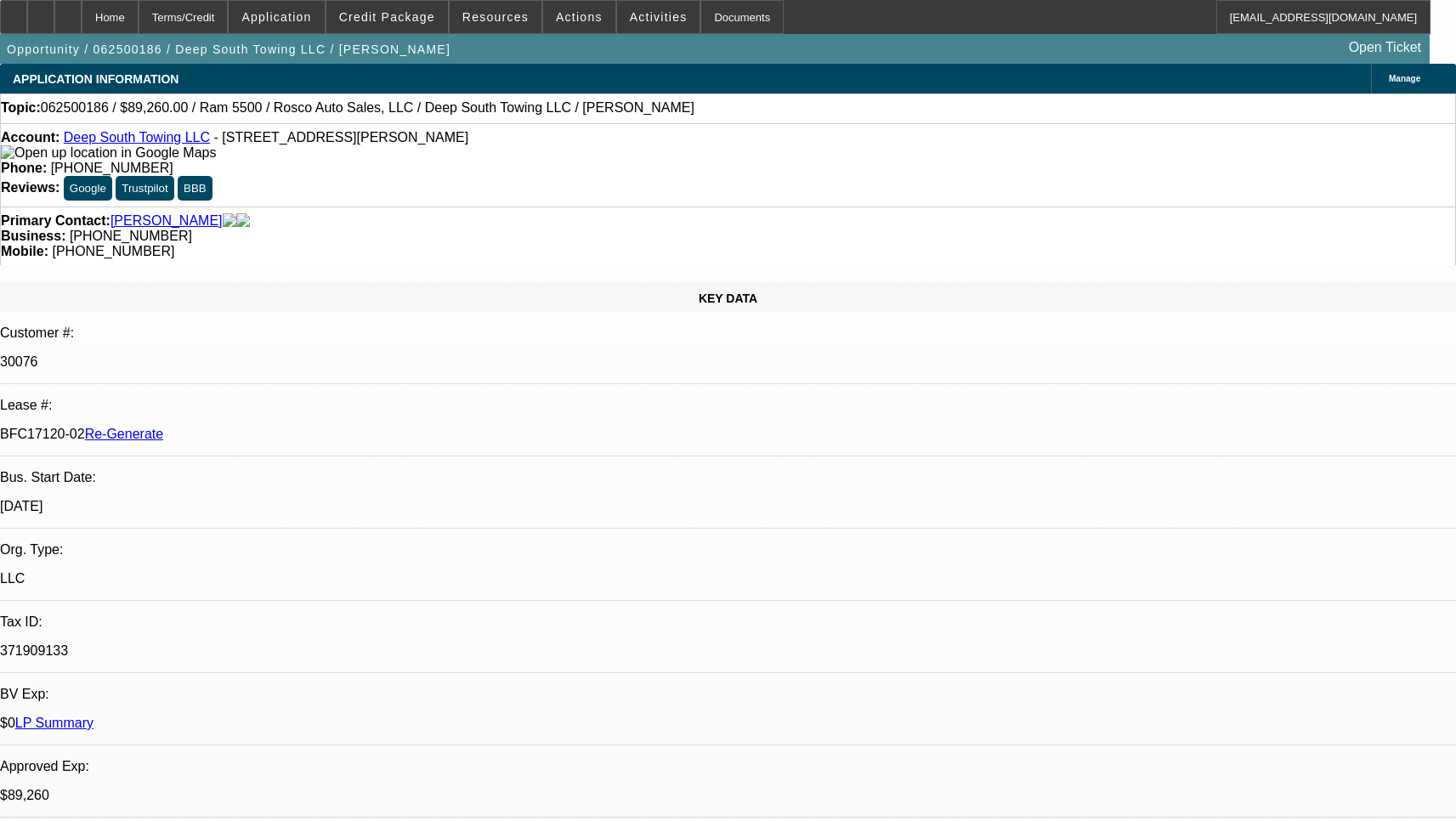
select select "0"
select select "2"
select select "0"
select select "1"
select select "2"
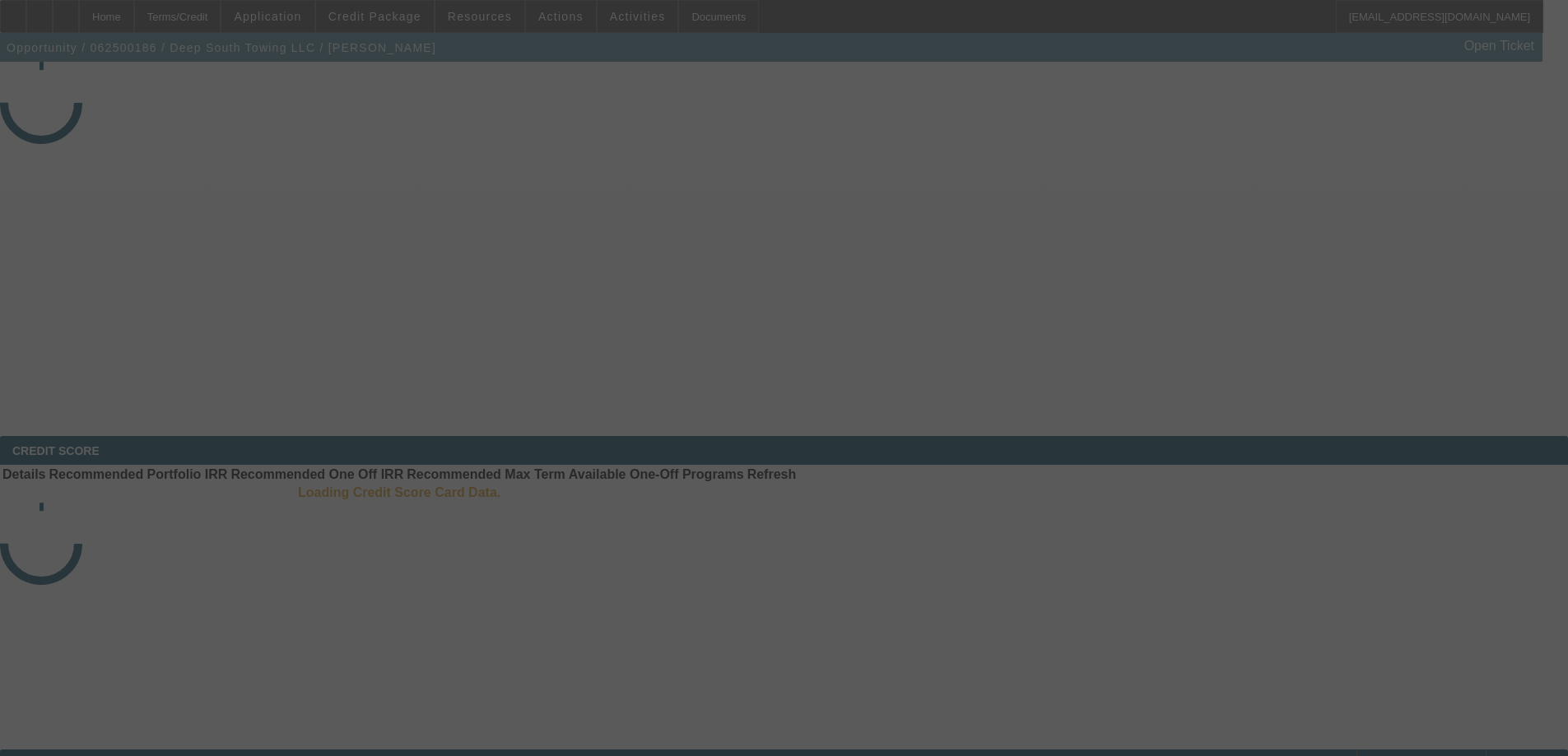
select select "4"
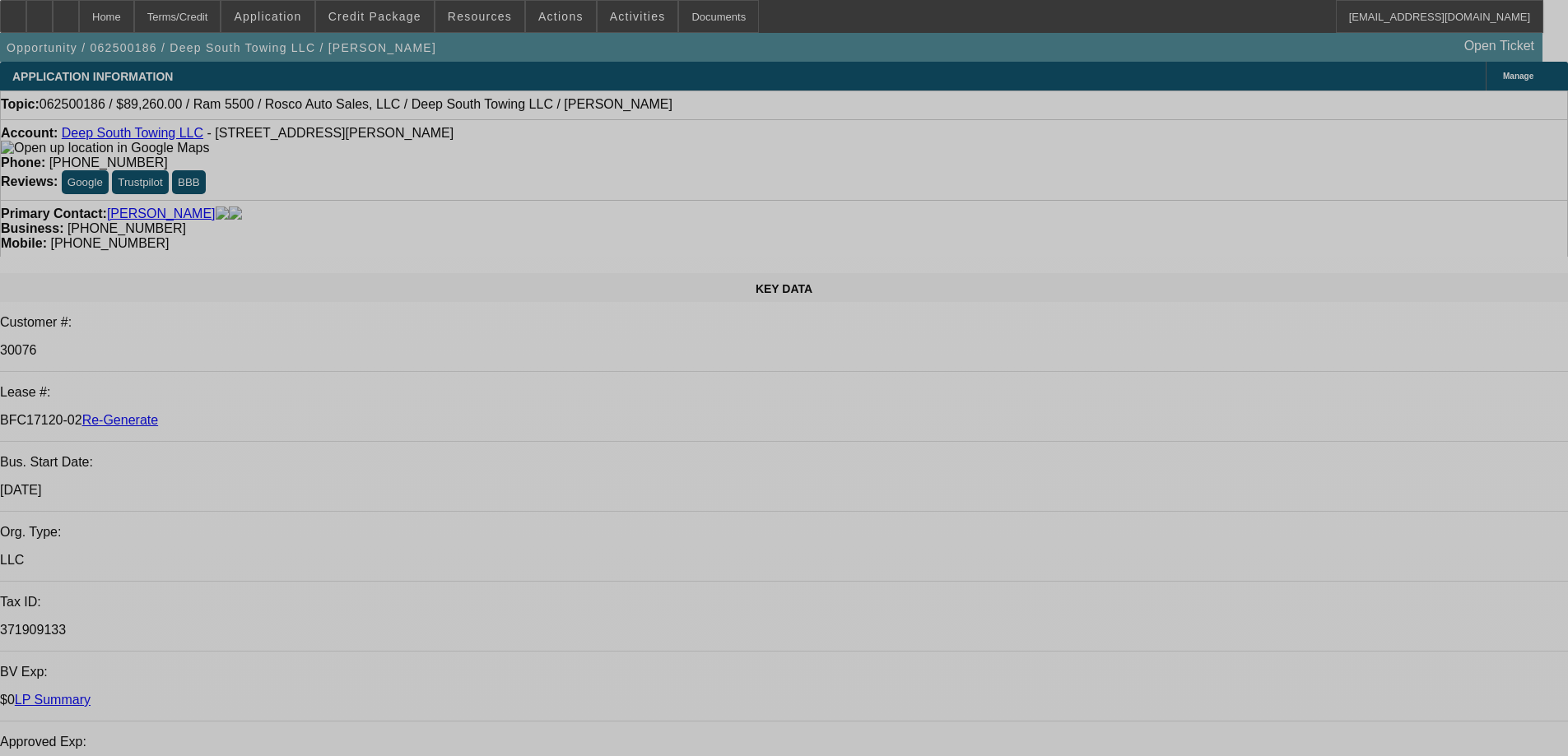
select select "0"
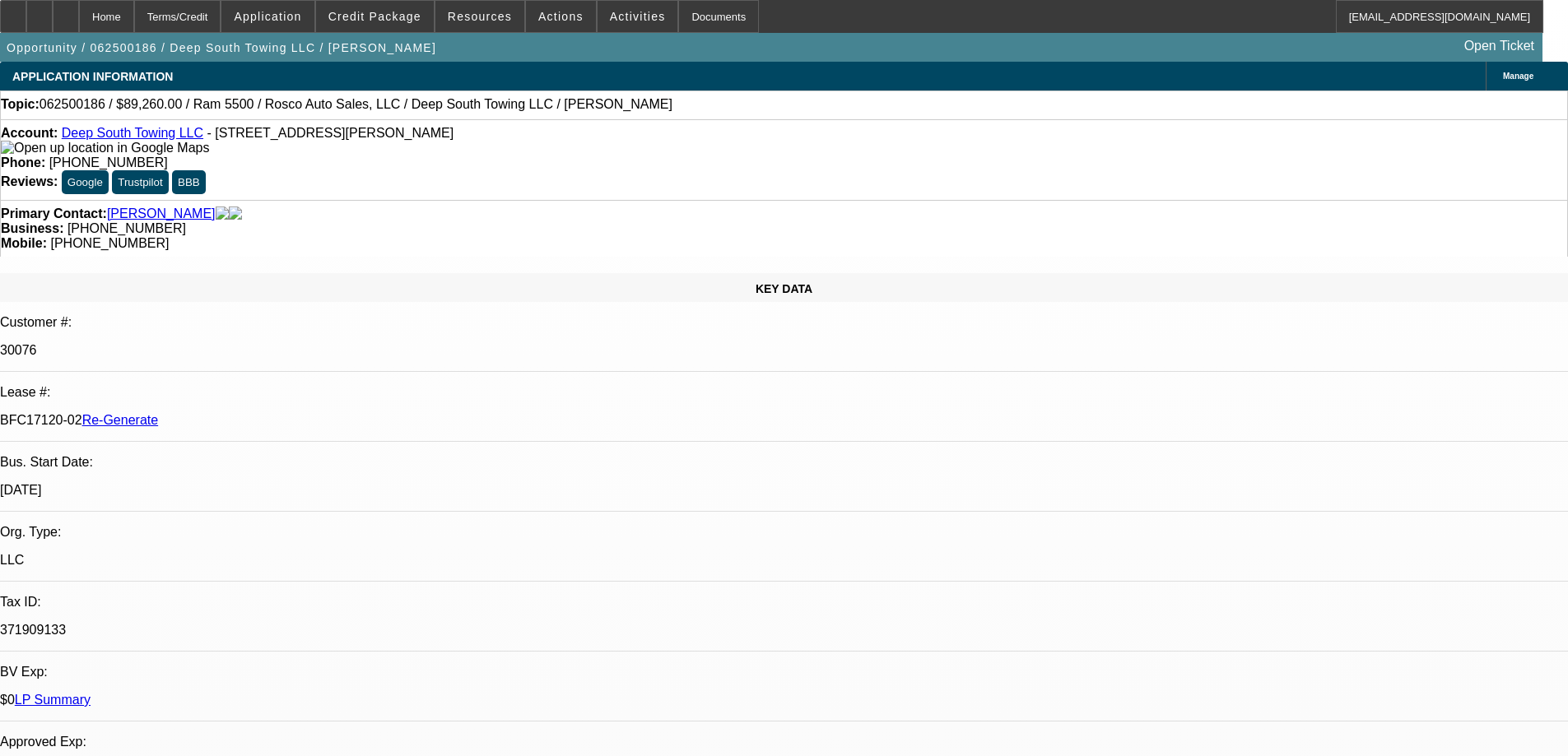
select select "2"
select select "0"
select select "1"
select select "2"
select select "6"
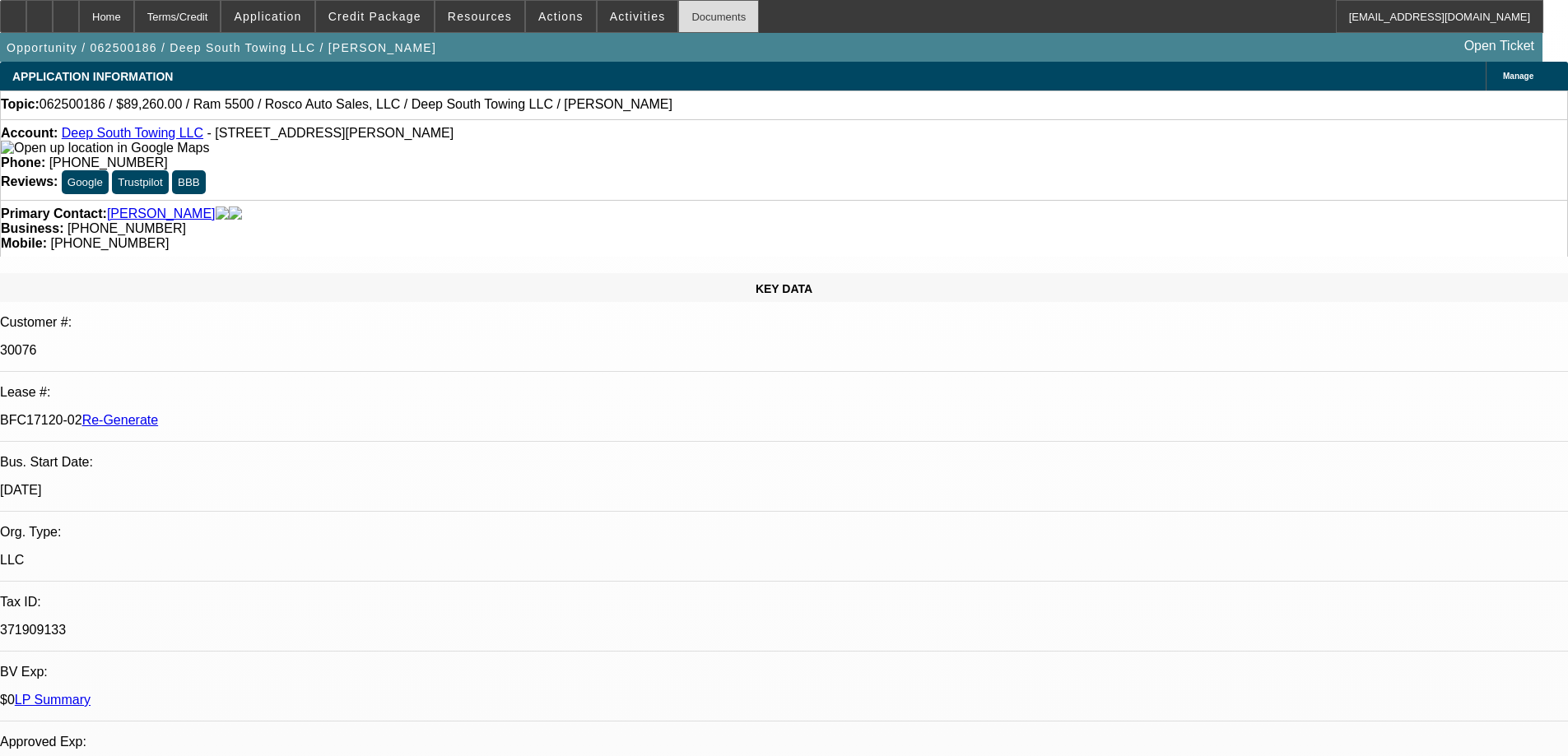
click at [679, 13] on div "Documents" at bounding box center [719, 17] width 80 height 33
